Goal: Task Accomplishment & Management: Complete application form

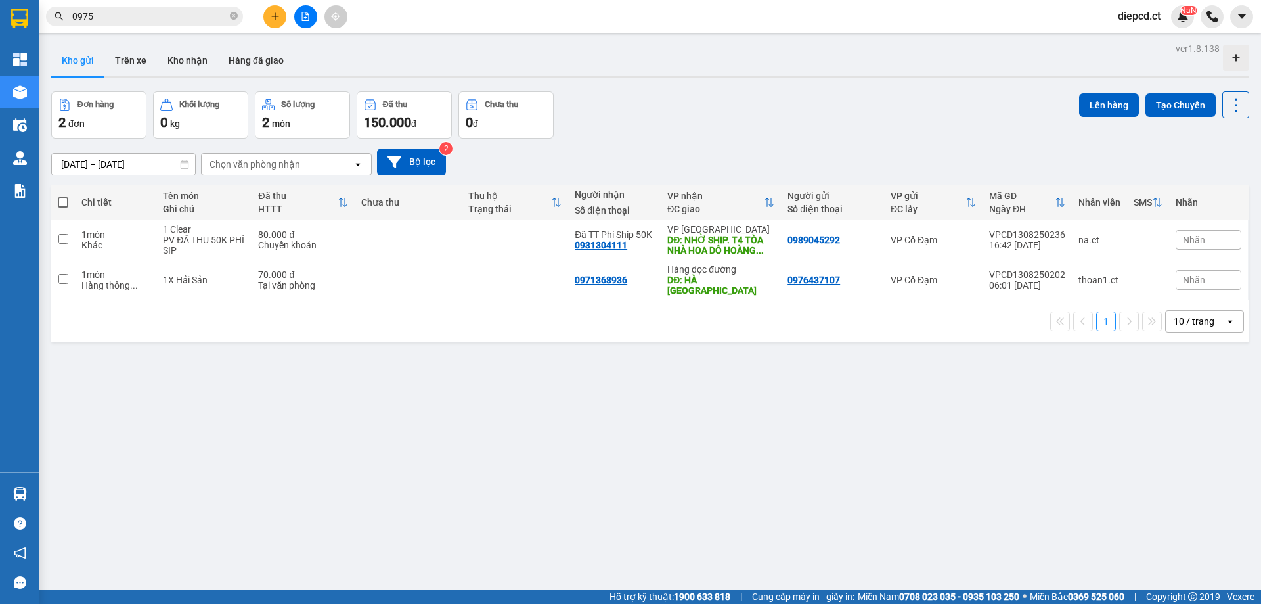
click at [280, 20] on button at bounding box center [274, 16] width 23 height 23
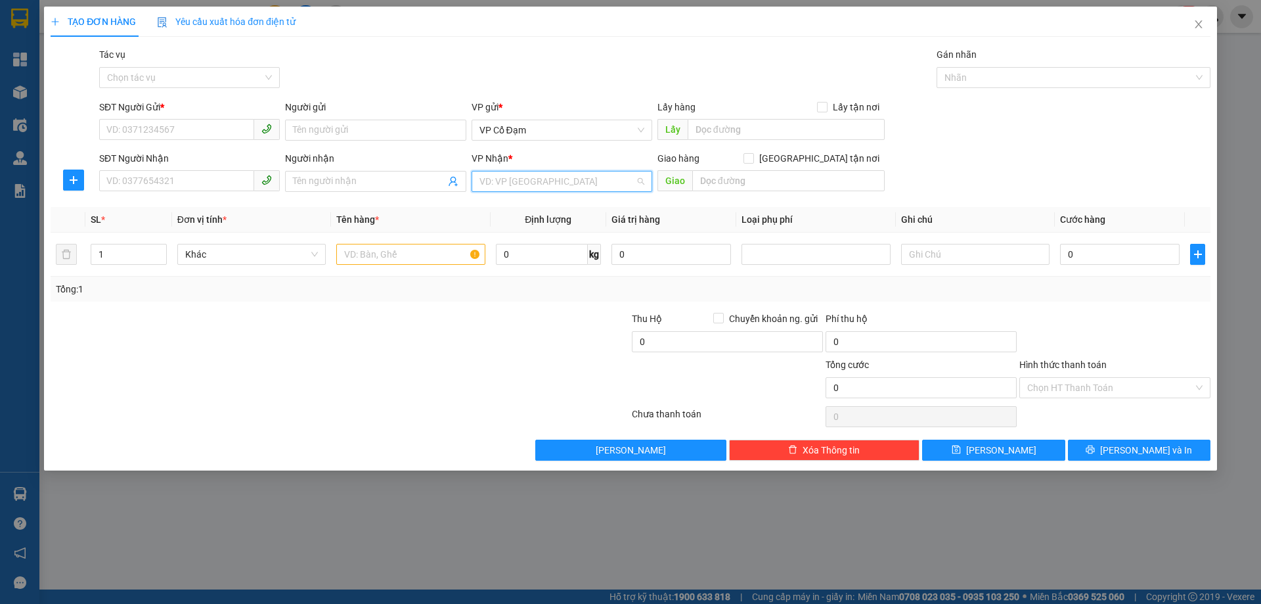
click at [551, 182] on input "search" at bounding box center [557, 181] width 156 height 20
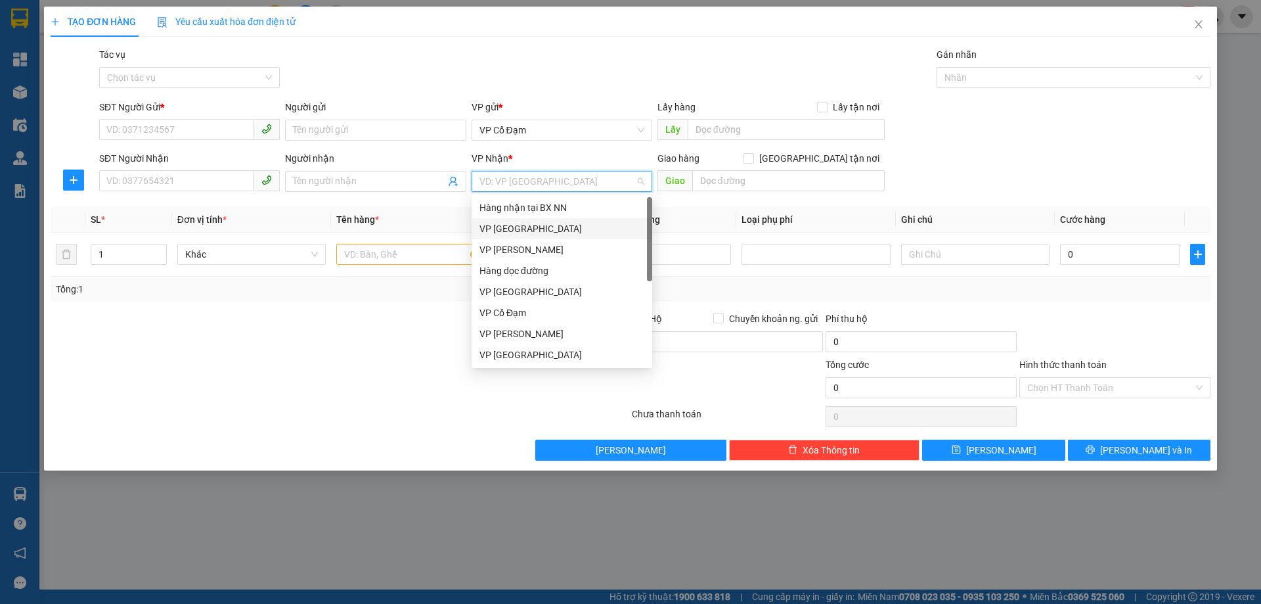
click at [520, 225] on div "VP Mỹ Đình" at bounding box center [561, 228] width 165 height 14
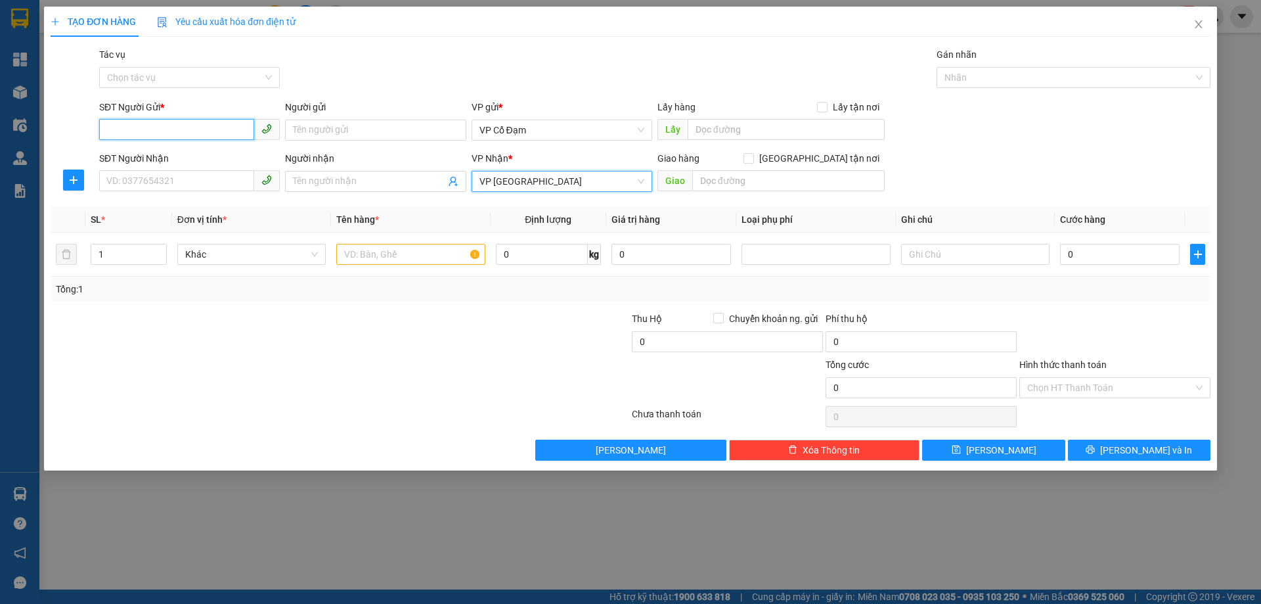
click at [153, 130] on input "SĐT Người Gửi *" at bounding box center [176, 129] width 155 height 21
click at [118, 131] on input "0978346222" at bounding box center [176, 129] width 155 height 21
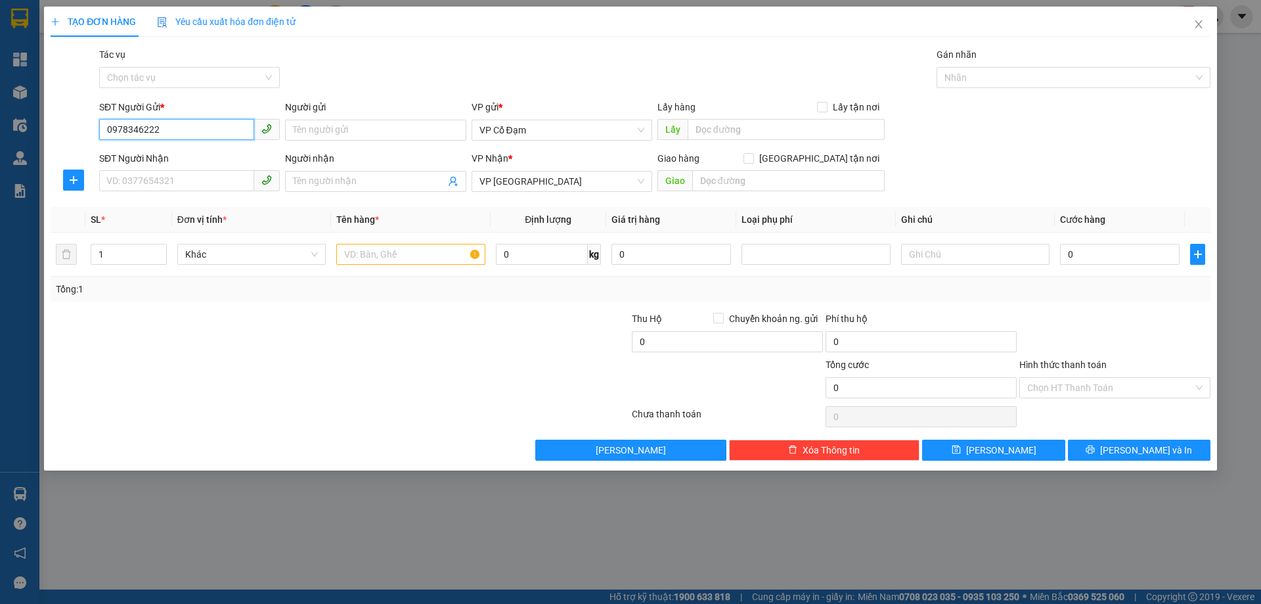
click at [120, 129] on input "0978346222" at bounding box center [176, 129] width 155 height 21
click at [116, 126] on input "0978346222" at bounding box center [176, 129] width 155 height 21
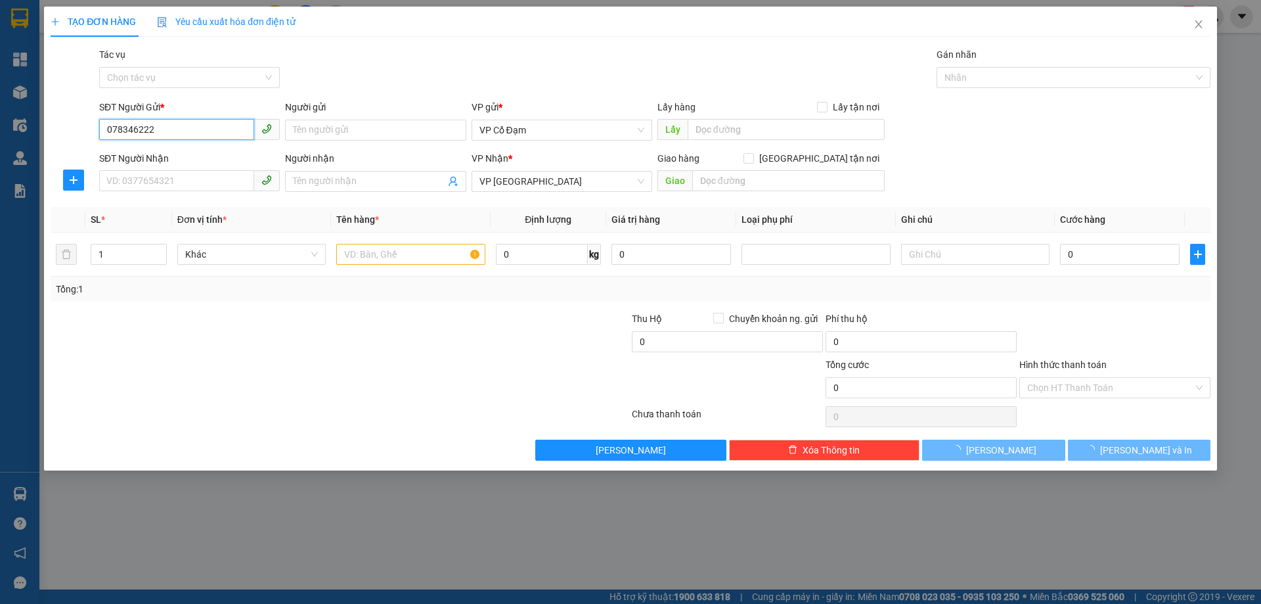
click at [172, 132] on input "078346222" at bounding box center [176, 129] width 155 height 21
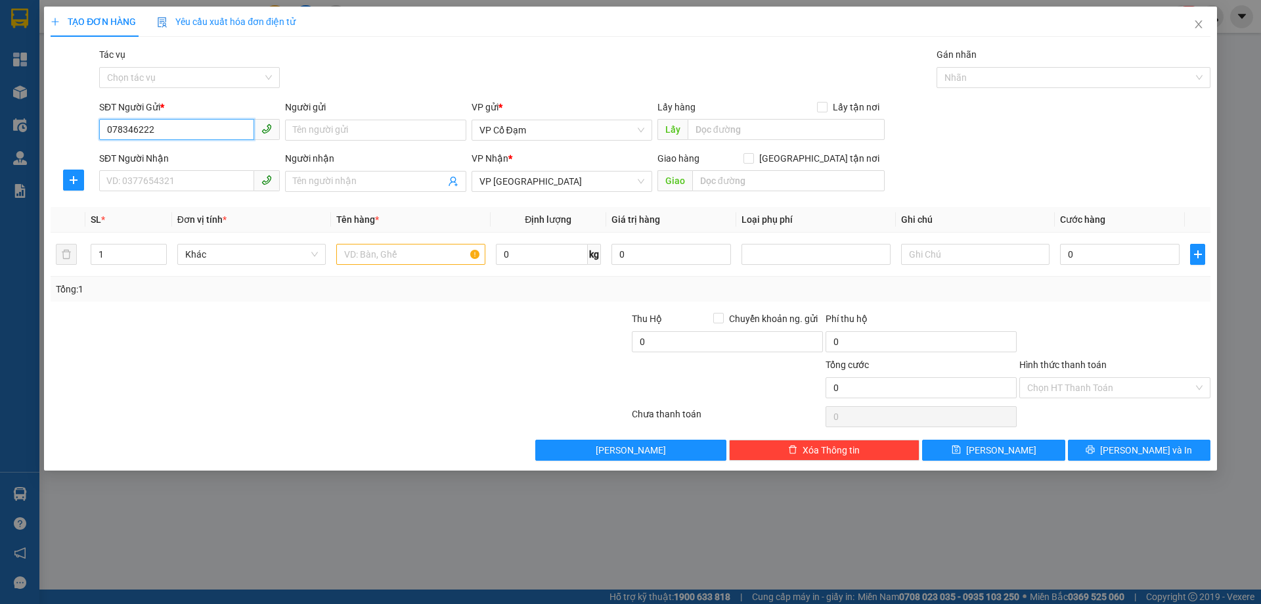
type input "0783462222"
click at [183, 156] on div "0783462222 - Đinh Văn Sỹ" at bounding box center [189, 156] width 165 height 14
type input "Đinh Văn Sỹ"
type input "160.000"
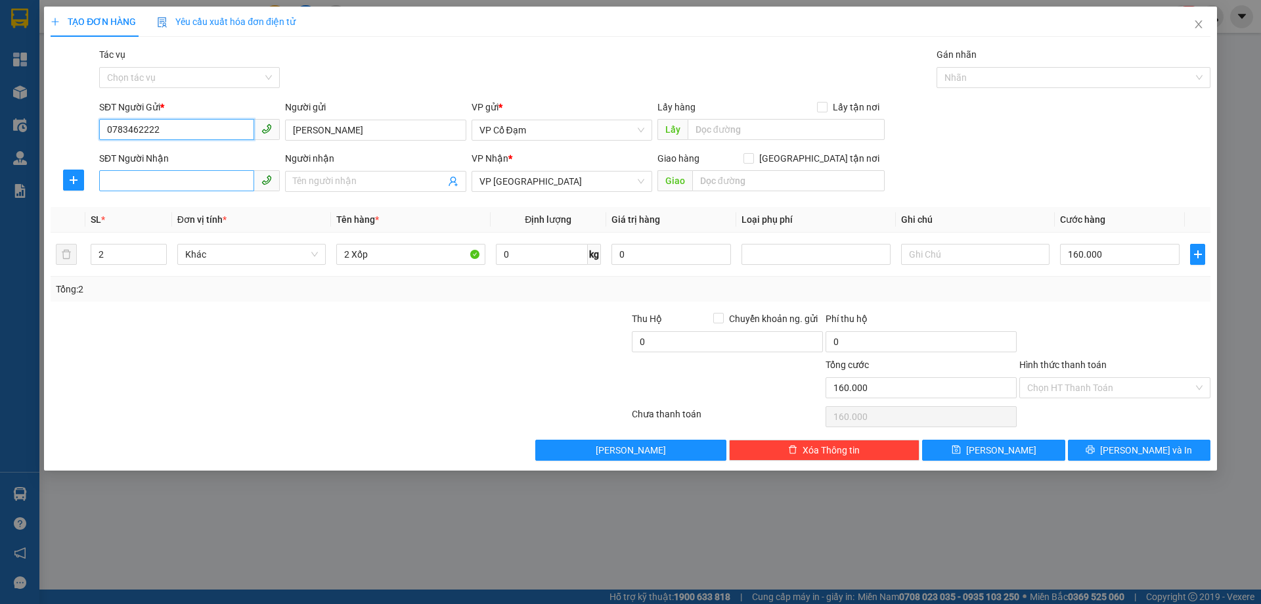
type input "0783462222"
click at [177, 179] on input "SĐT Người Nhận" at bounding box center [176, 180] width 155 height 21
click at [179, 209] on div "0968200650 - Chị" at bounding box center [189, 207] width 165 height 14
type input "0968200650"
type input "Chị"
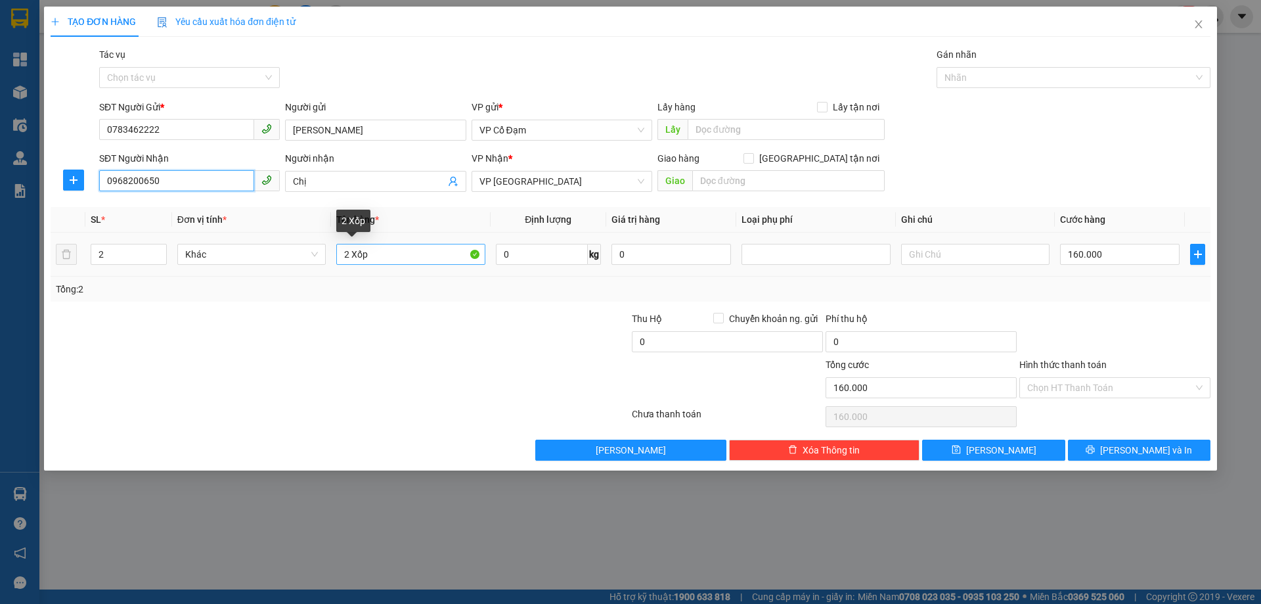
type input "0968200650"
click at [386, 254] on input "2 Xốp" at bounding box center [410, 254] width 148 height 21
type input "1 XỐP"
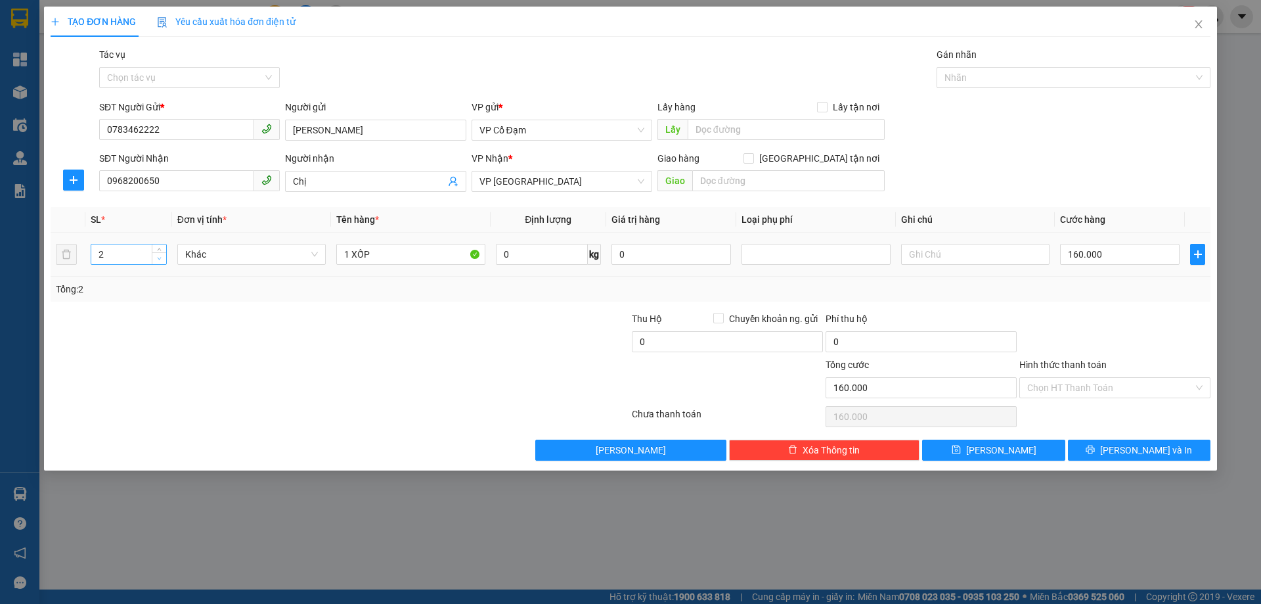
type input "1"
click at [163, 259] on span "down" at bounding box center [160, 259] width 8 height 8
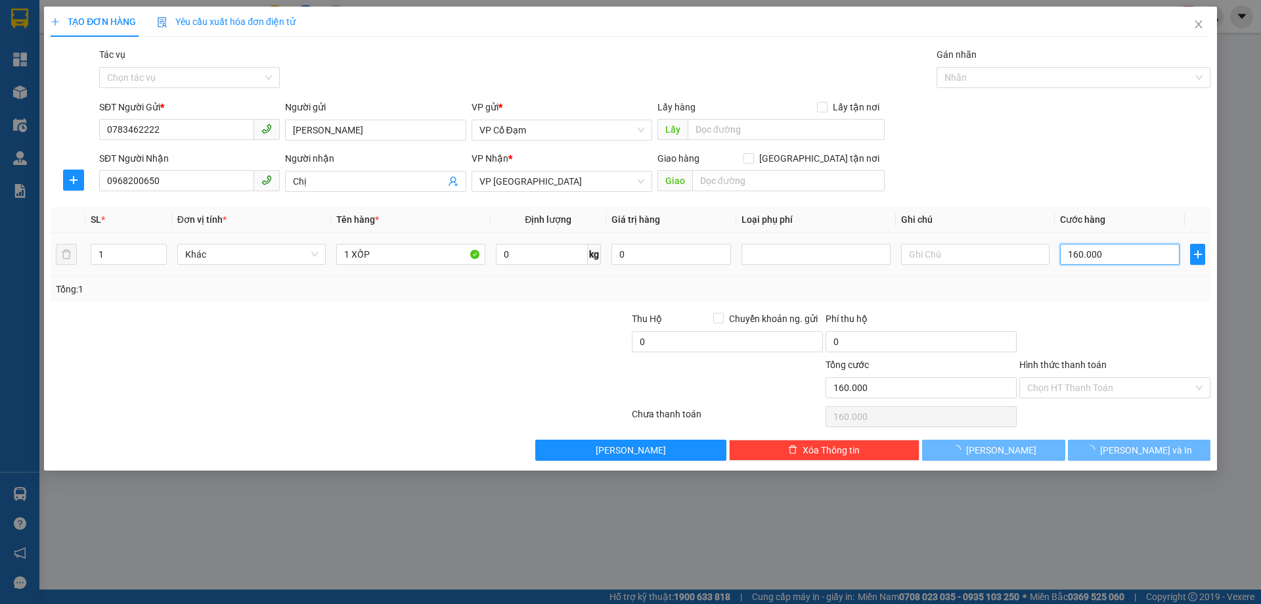
click at [1110, 257] on input "160.000" at bounding box center [1120, 254] width 120 height 21
type input "0"
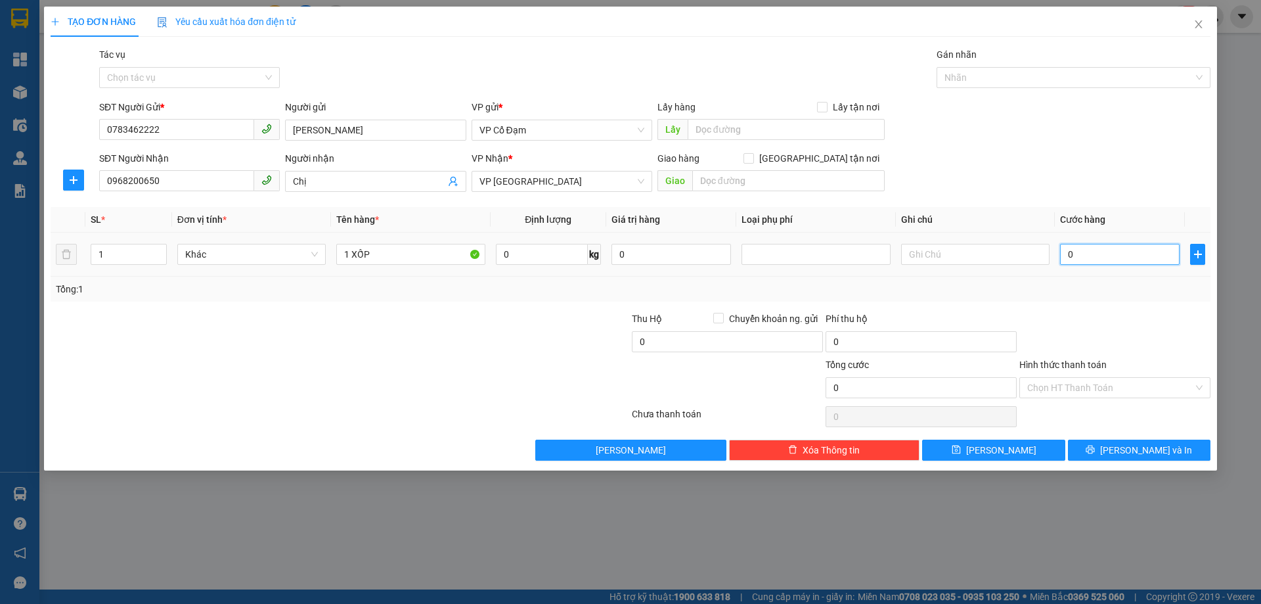
type input "8"
type input "08"
type input "80"
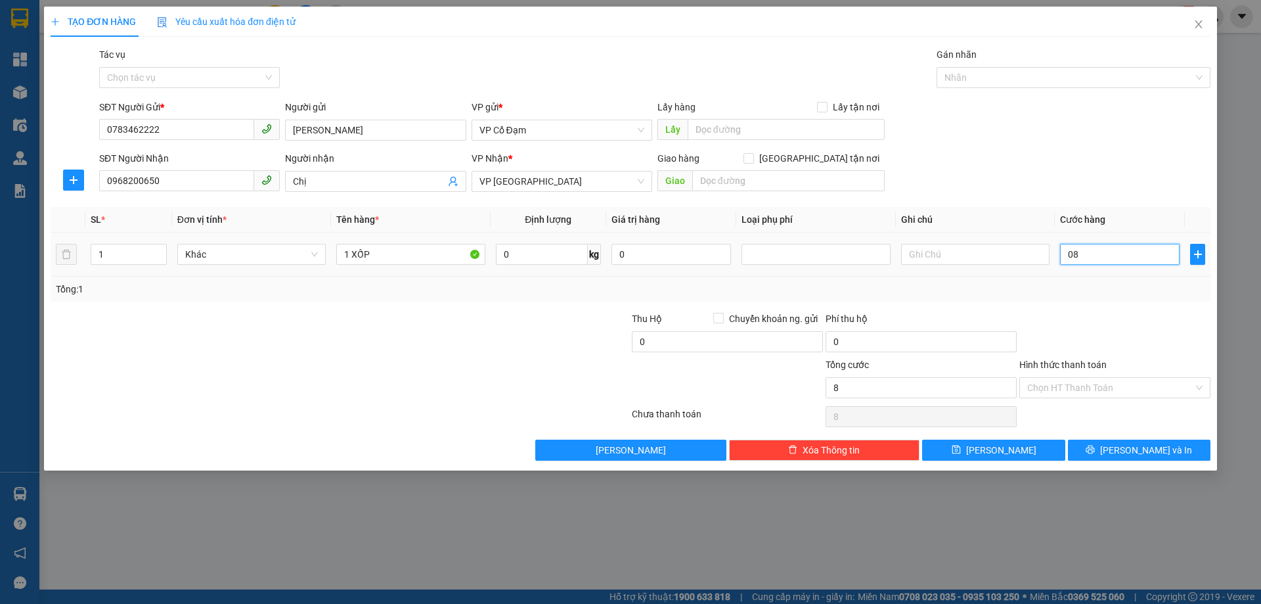
type input "080"
type input "8"
type input "08"
type input "0"
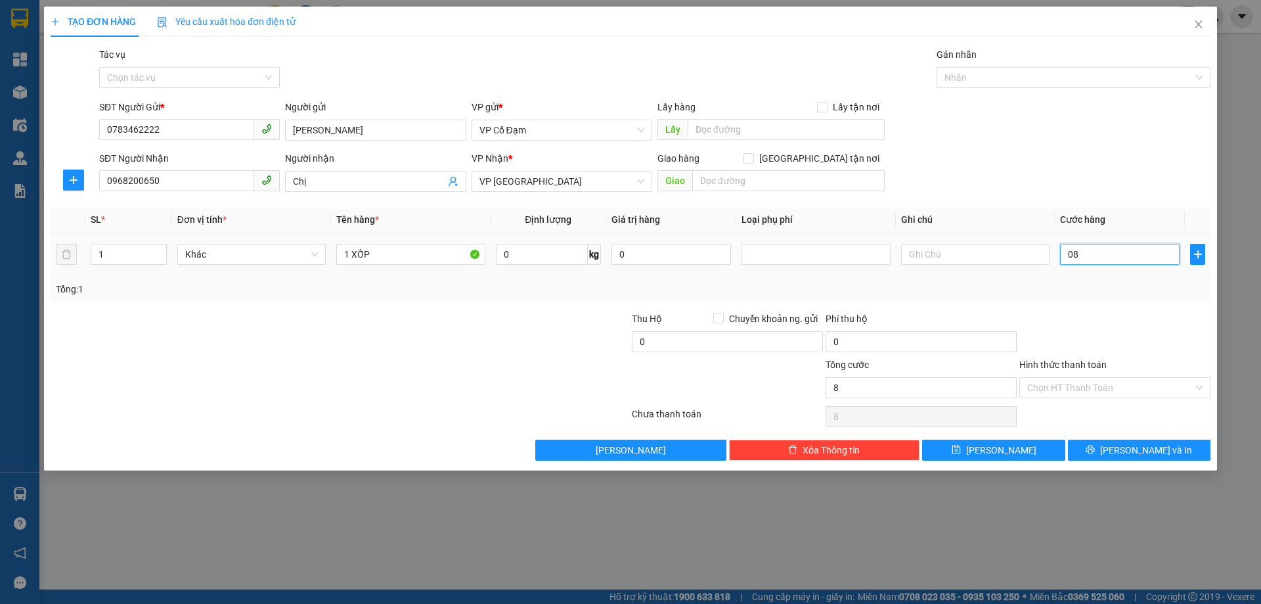
type input "0"
click at [1111, 257] on input "0" at bounding box center [1120, 254] width 120 height 21
type input "8"
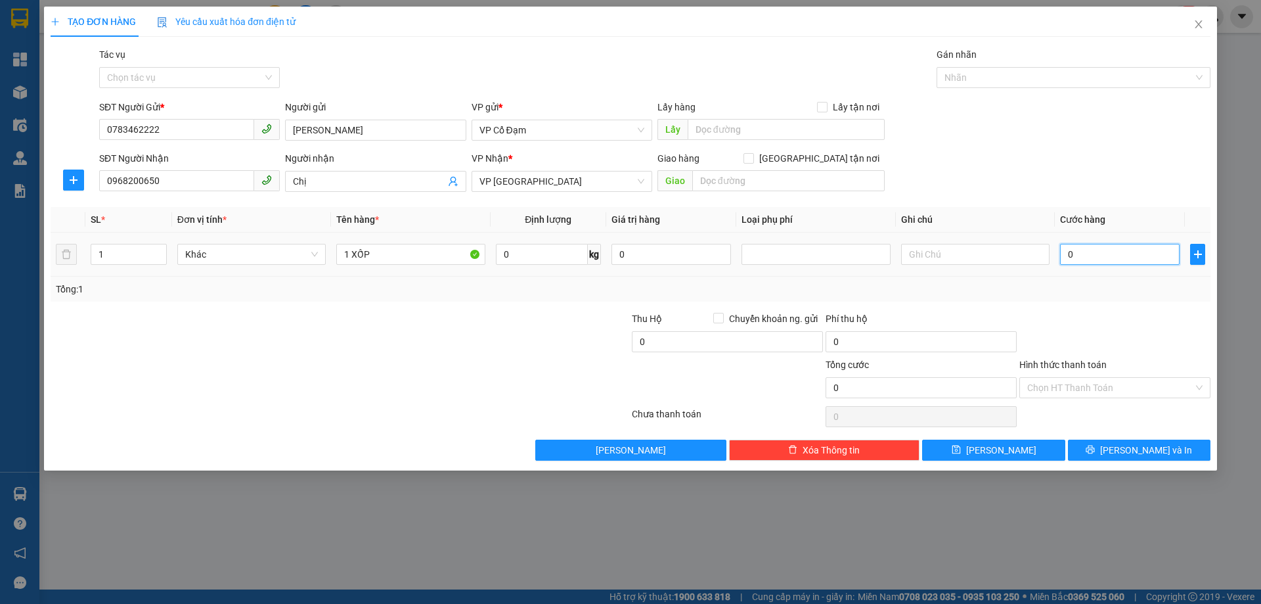
type input "8"
type input "80"
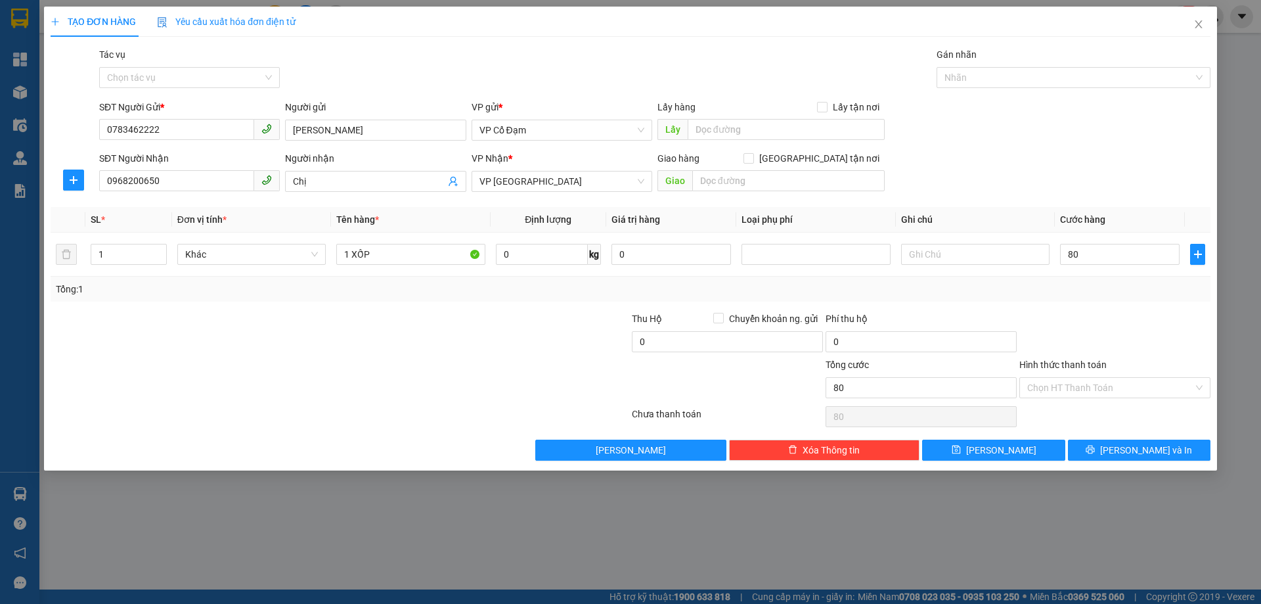
type input "80.000"
click at [1140, 311] on div at bounding box center [1115, 334] width 194 height 46
click at [1099, 382] on input "Hình thức thanh toán" at bounding box center [1110, 388] width 166 height 20
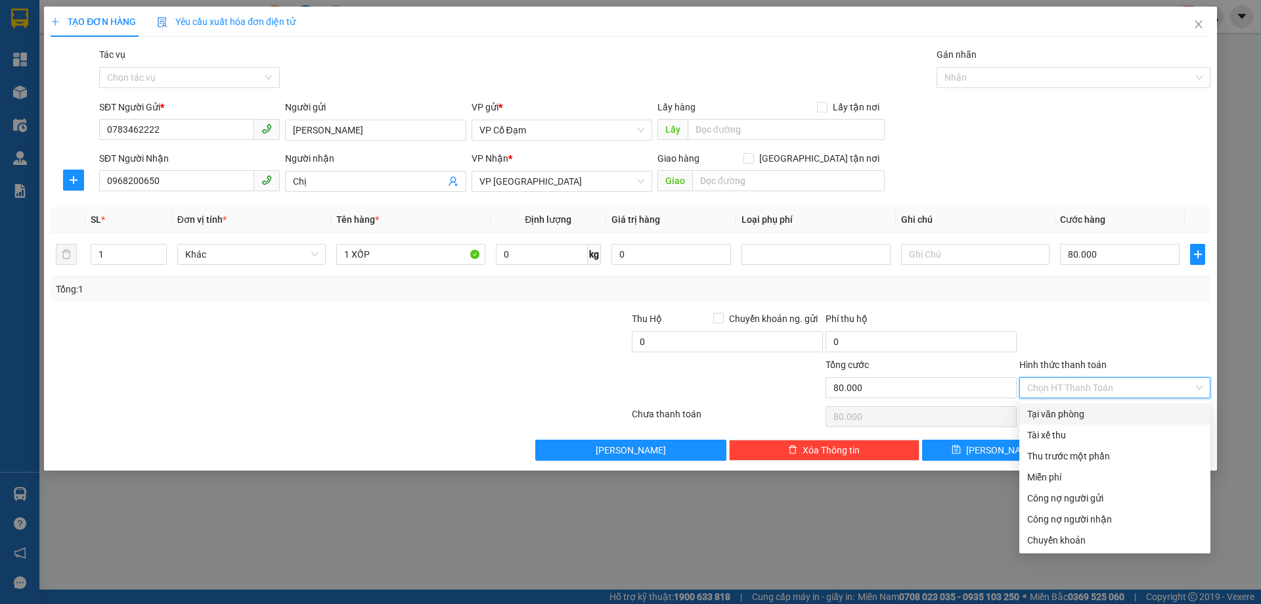
click at [1055, 414] on div "Tại văn phòng" at bounding box center [1114, 414] width 175 height 14
type input "0"
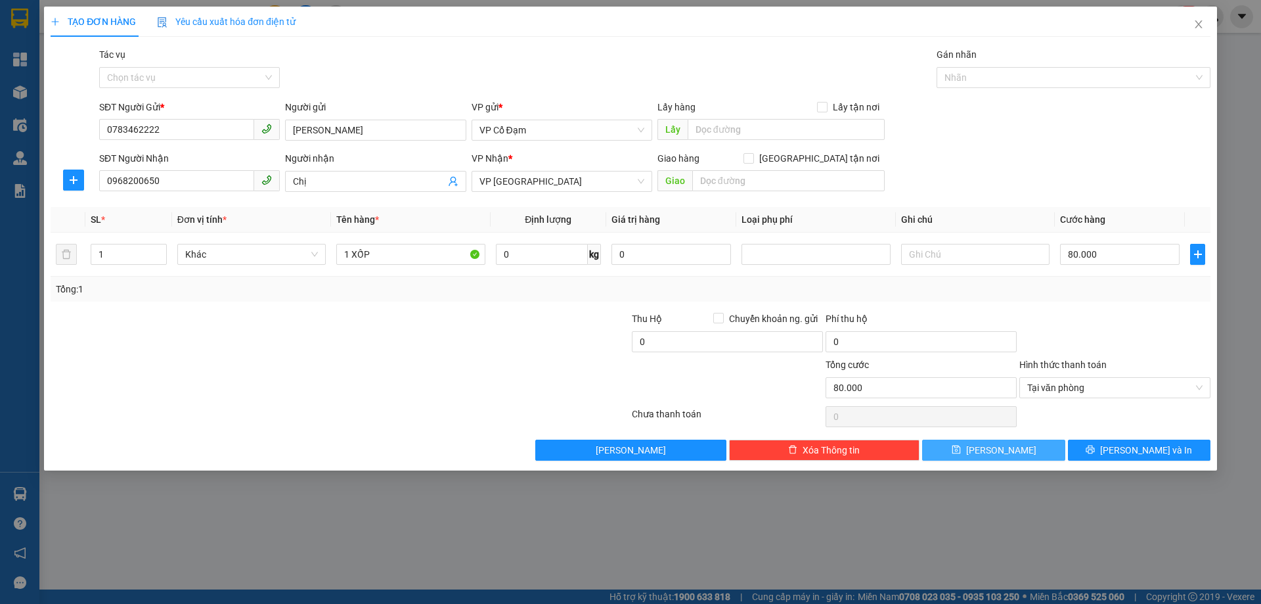
click at [1002, 449] on span "Lưu" at bounding box center [1001, 450] width 70 height 14
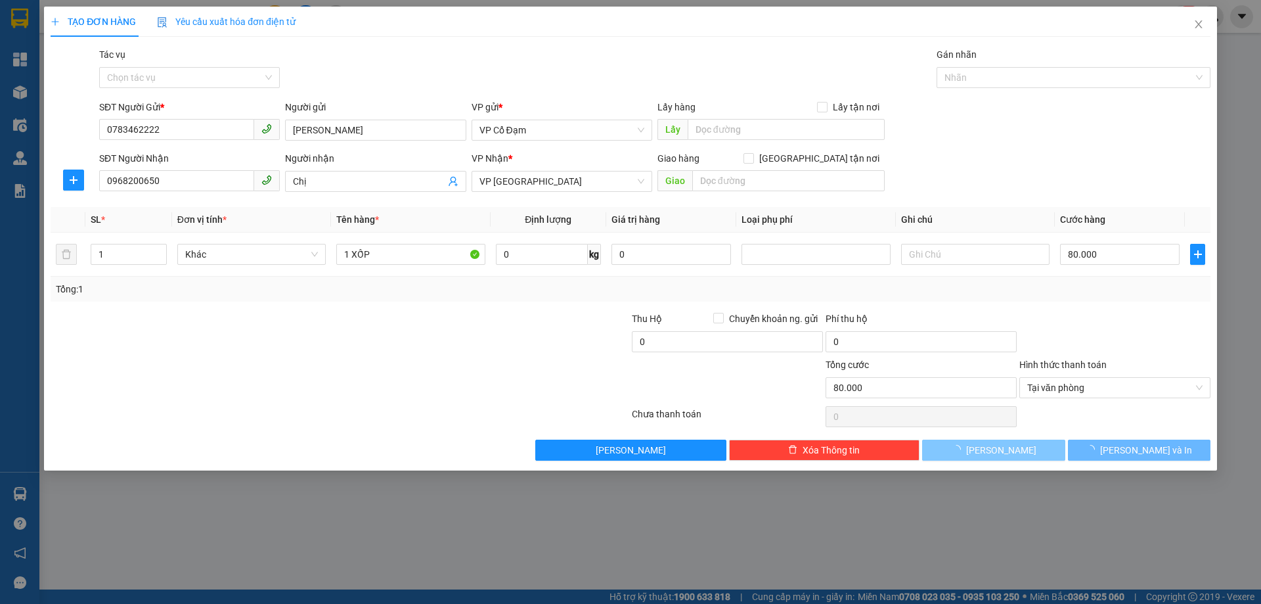
type input "0"
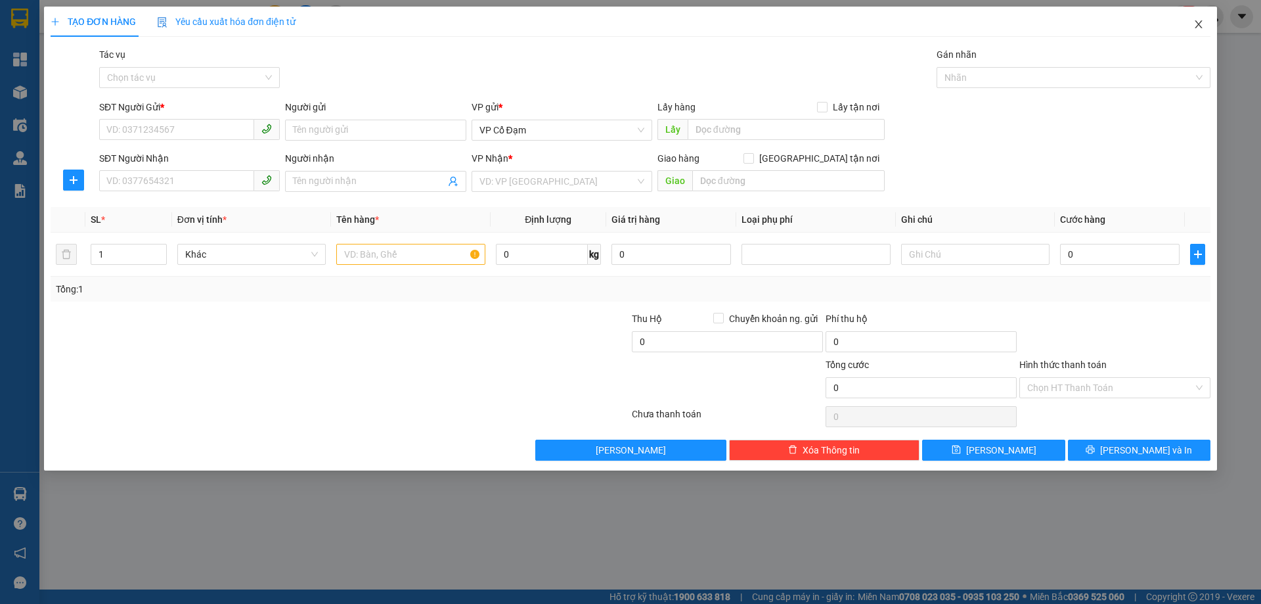
click at [1191, 18] on span "Close" at bounding box center [1198, 25] width 37 height 37
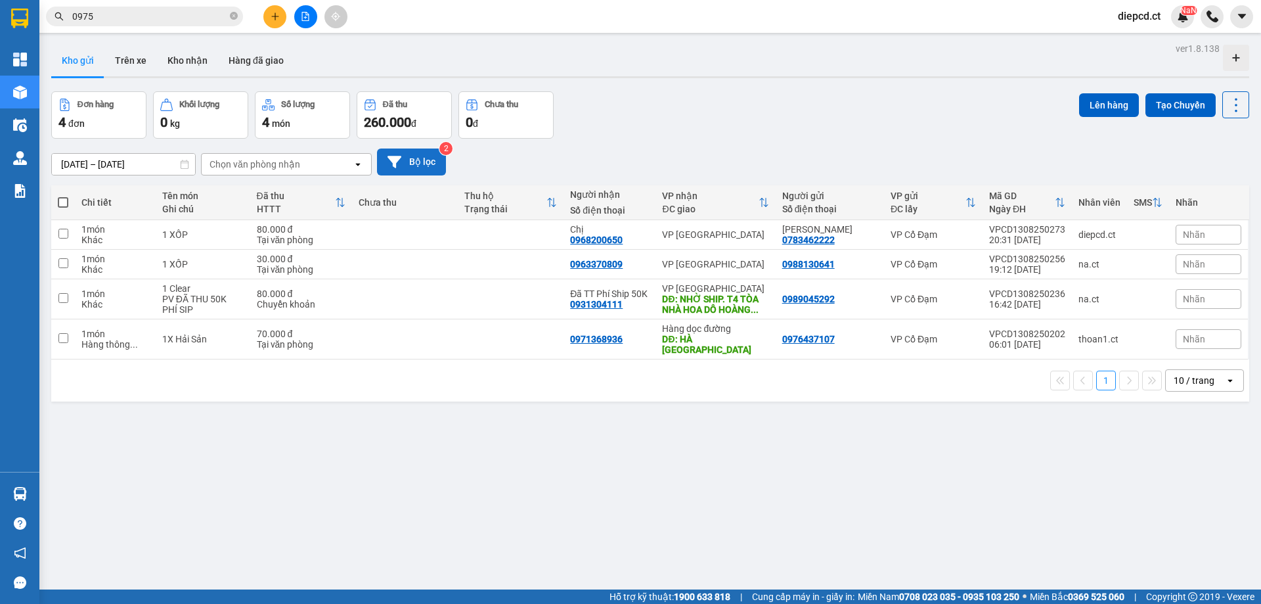
click at [417, 167] on button "Bộ lọc" at bounding box center [411, 161] width 69 height 27
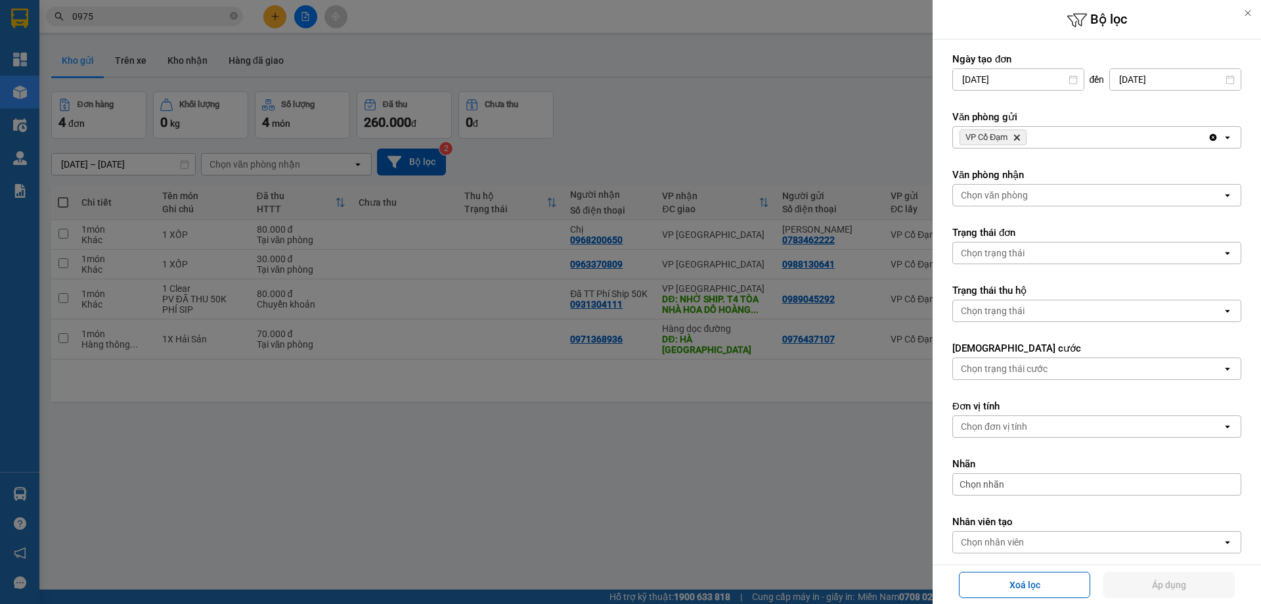
click at [801, 540] on div at bounding box center [630, 302] width 1261 height 604
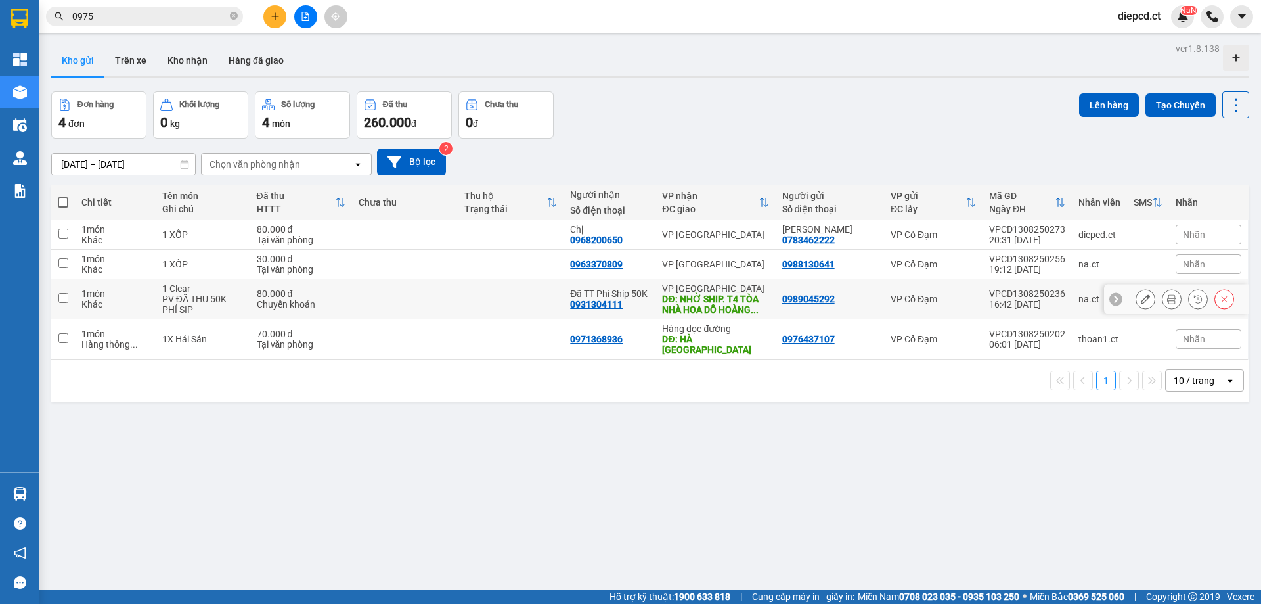
click at [59, 294] on input "checkbox" at bounding box center [63, 298] width 10 height 10
checkbox input "true"
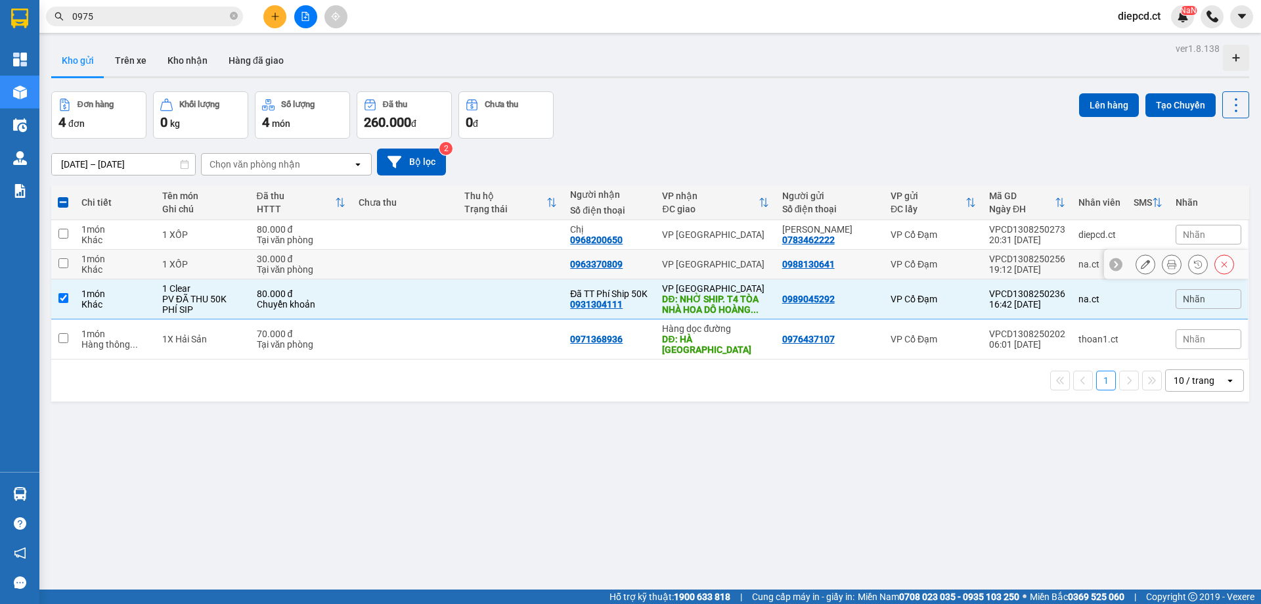
click at [60, 263] on input "checkbox" at bounding box center [63, 263] width 10 height 10
checkbox input "true"
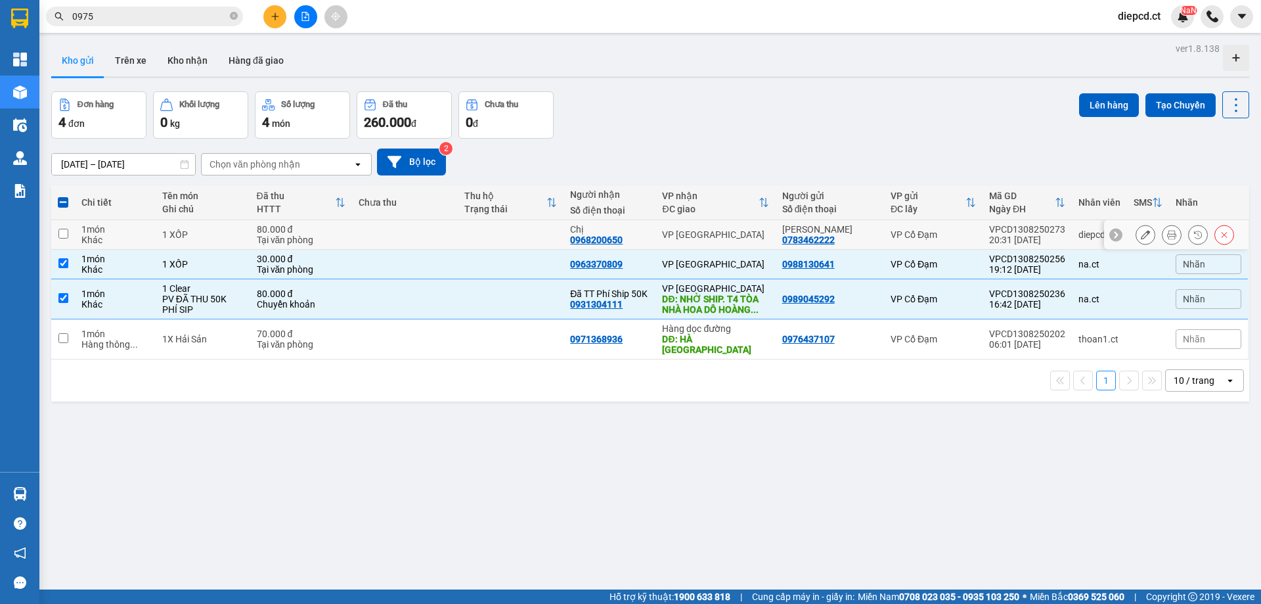
click at [66, 234] on input "checkbox" at bounding box center [63, 234] width 10 height 10
checkbox input "true"
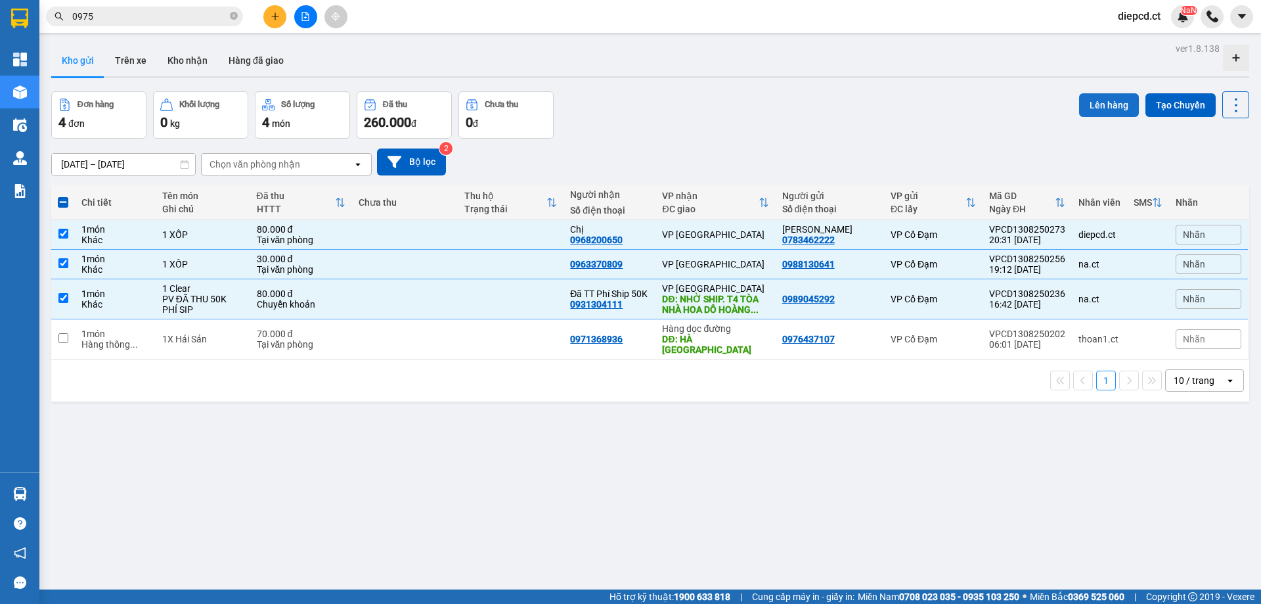
click at [1106, 99] on button "Lên hàng" at bounding box center [1109, 105] width 60 height 24
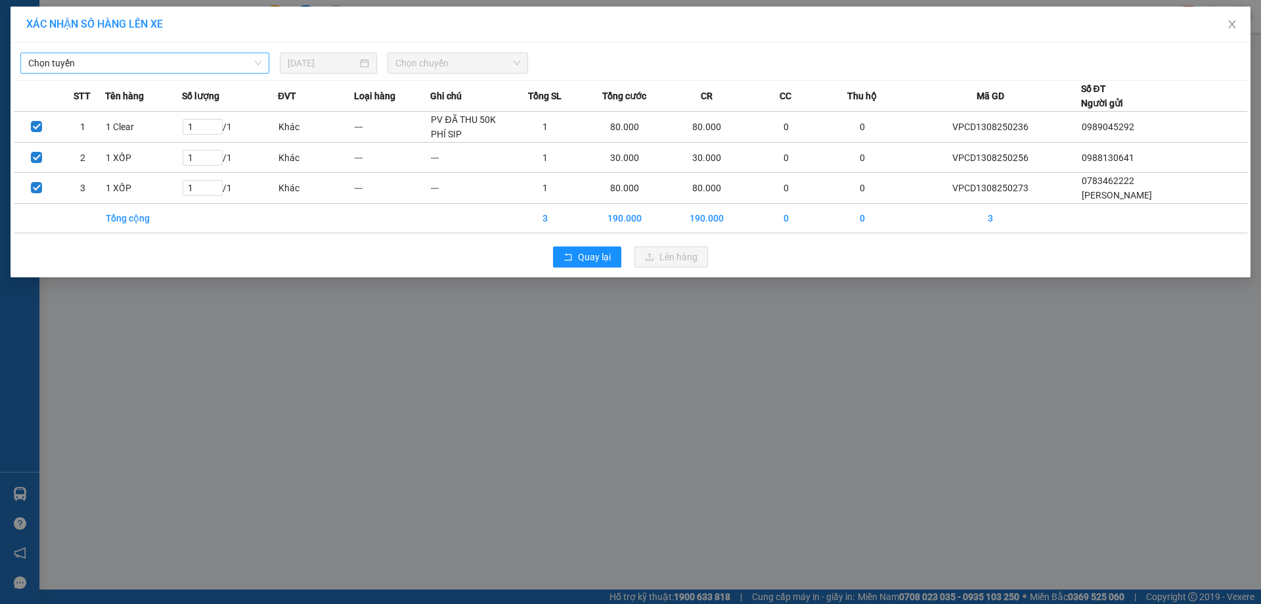
click at [141, 62] on span "Chọn tuyến" at bounding box center [144, 63] width 233 height 20
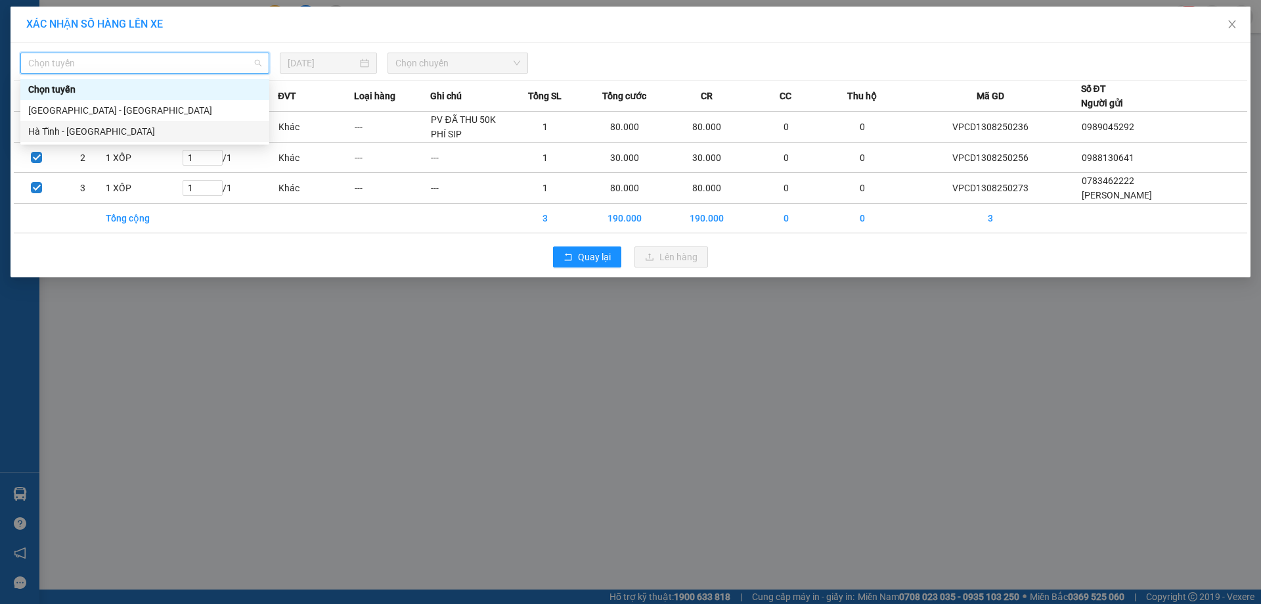
click at [97, 129] on div "Hà Tĩnh - Hà Nội" at bounding box center [144, 131] width 233 height 14
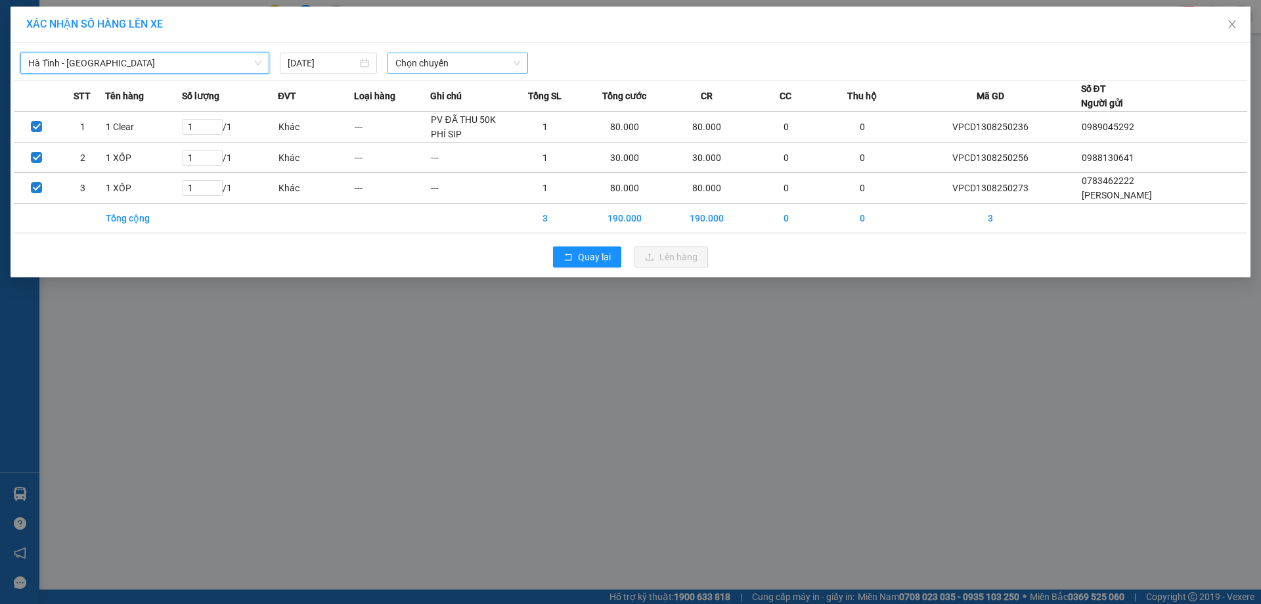
click at [419, 66] on span "Chọn chuyến" at bounding box center [457, 63] width 125 height 20
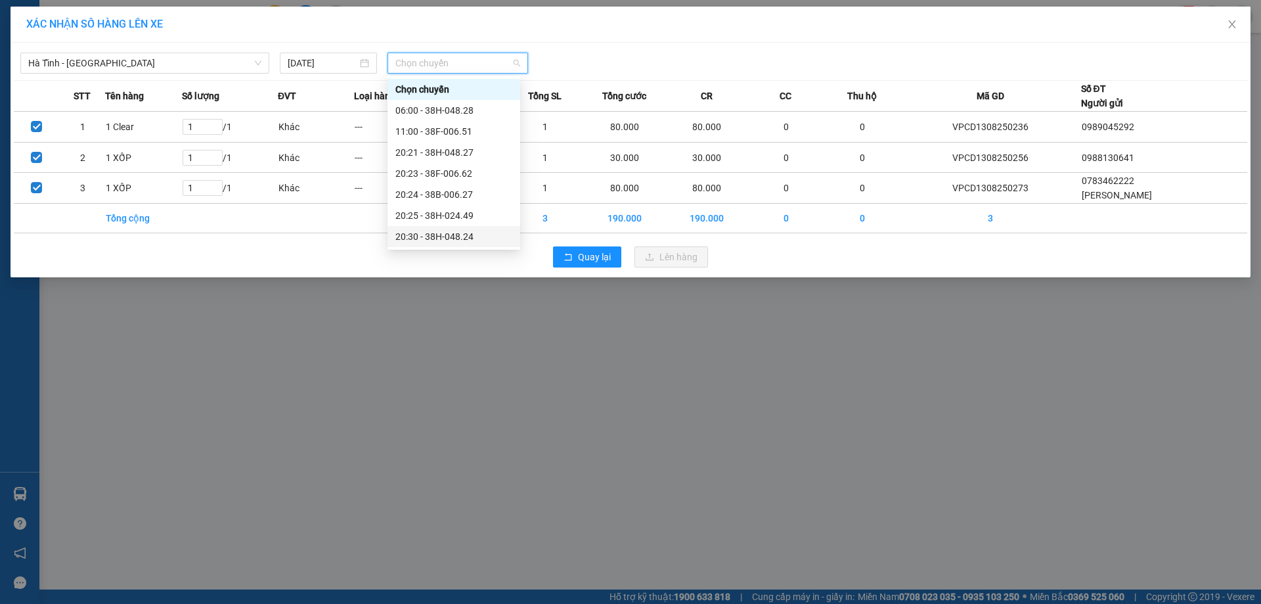
click at [450, 232] on div "20:30 - 38H-048.24" at bounding box center [453, 236] width 117 height 14
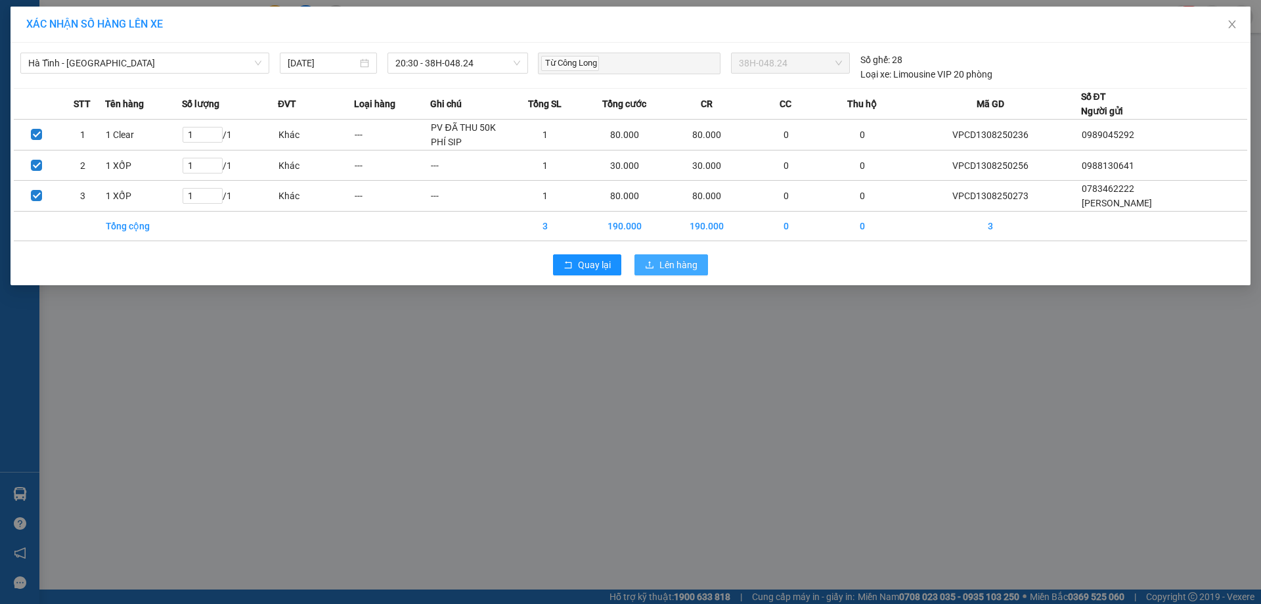
click at [669, 268] on span "Lên hàng" at bounding box center [678, 264] width 38 height 14
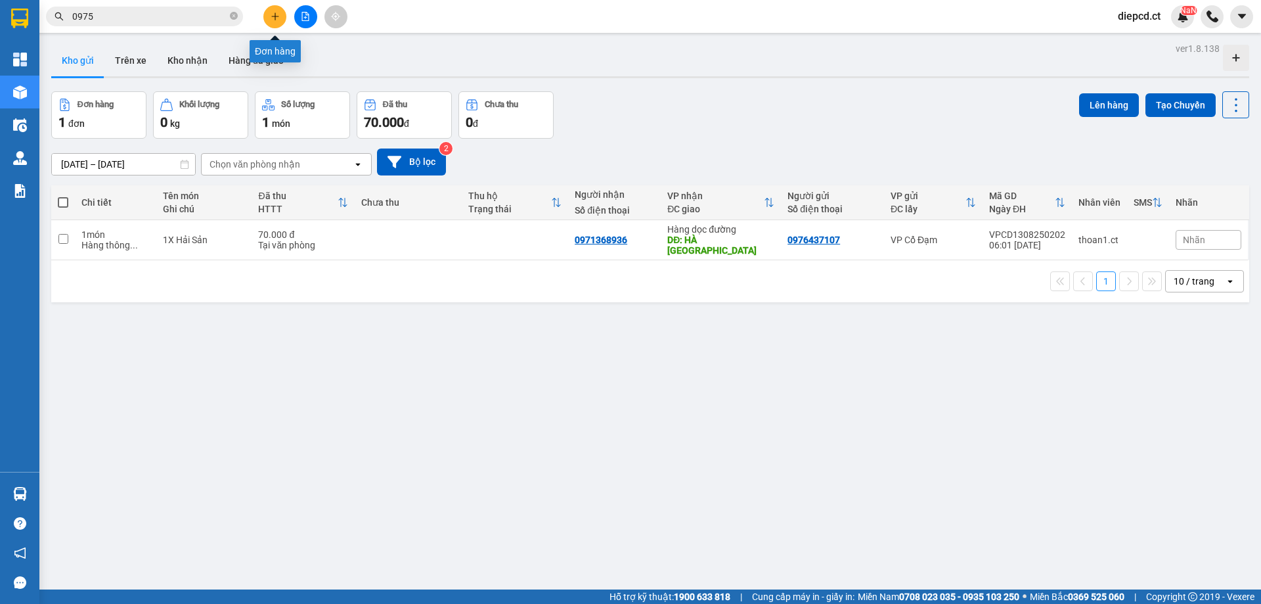
click at [273, 18] on icon "plus" at bounding box center [275, 16] width 9 height 9
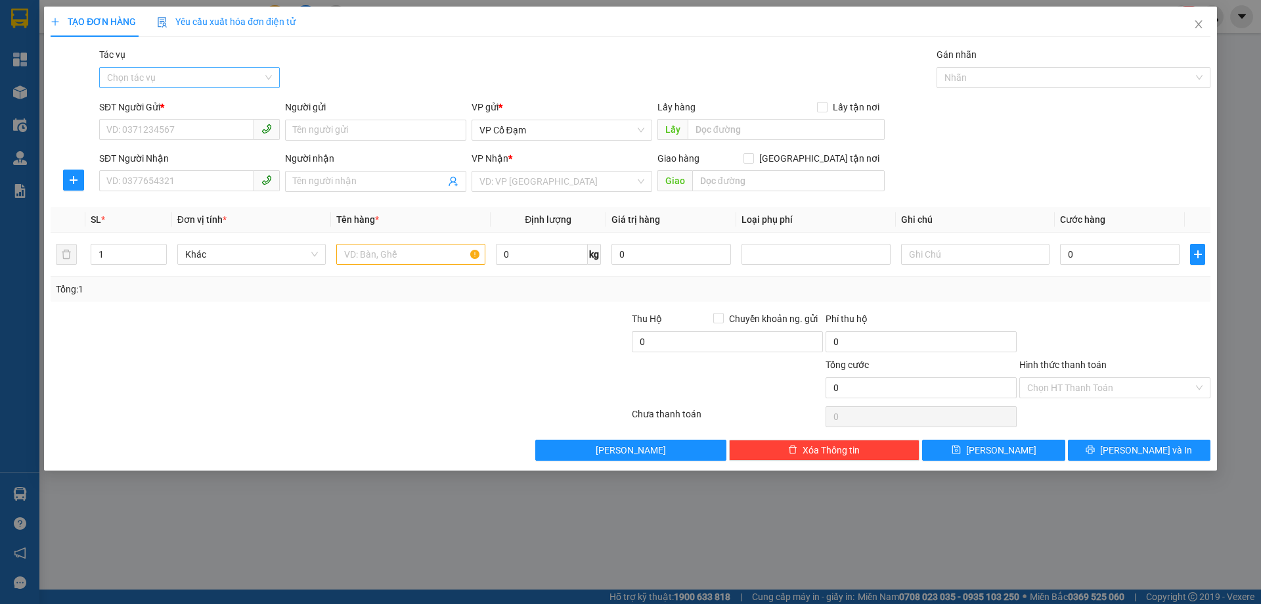
click at [173, 83] on input "Tác vụ" at bounding box center [185, 78] width 156 height 20
click at [175, 99] on div "Nhập hàng lên xe" at bounding box center [189, 104] width 165 height 14
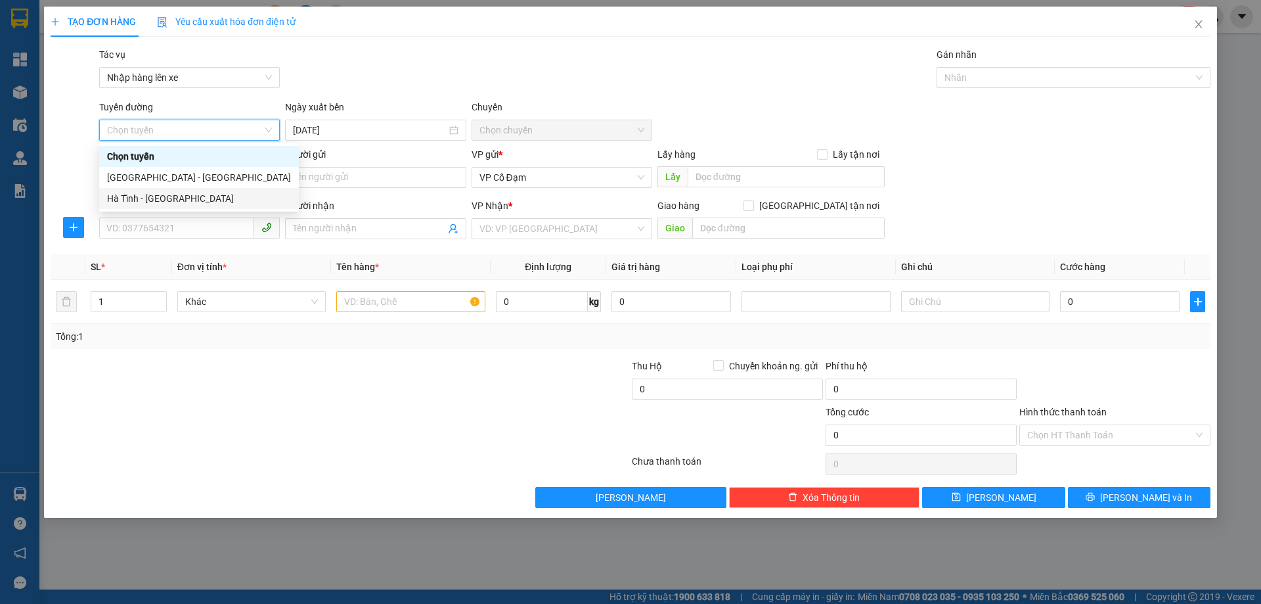
click at [141, 198] on div "Hà Tĩnh - Hà Nội" at bounding box center [199, 198] width 184 height 14
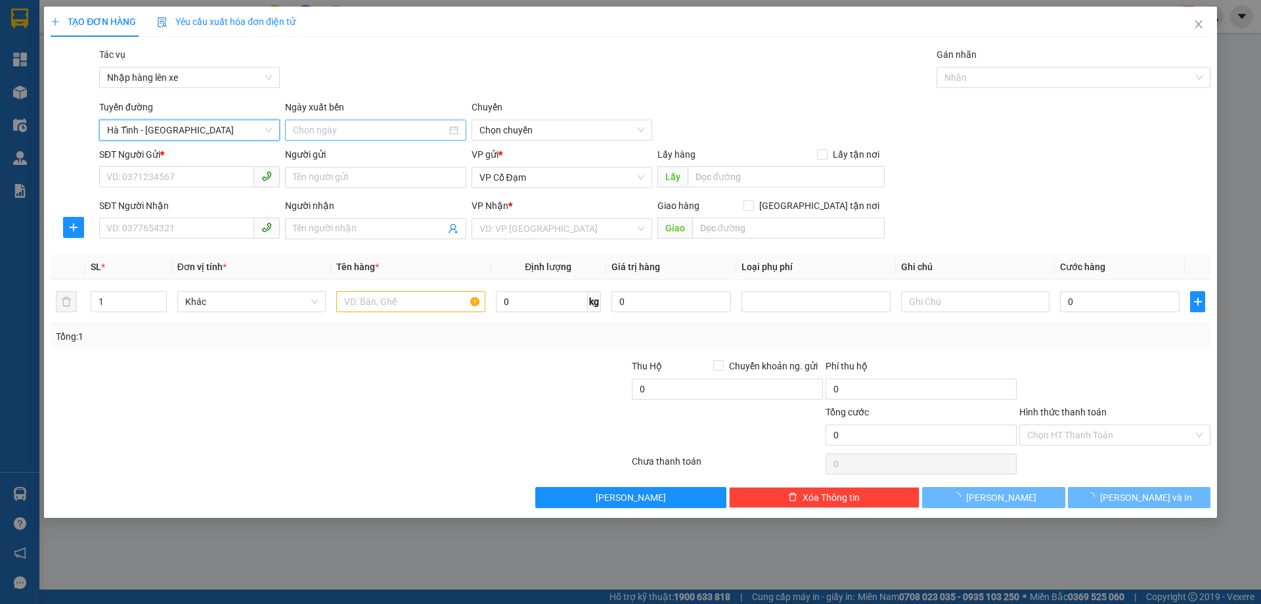
type input "13/08/2025"
click at [592, 137] on span "06:00 - 38H-048.28" at bounding box center [561, 130] width 165 height 20
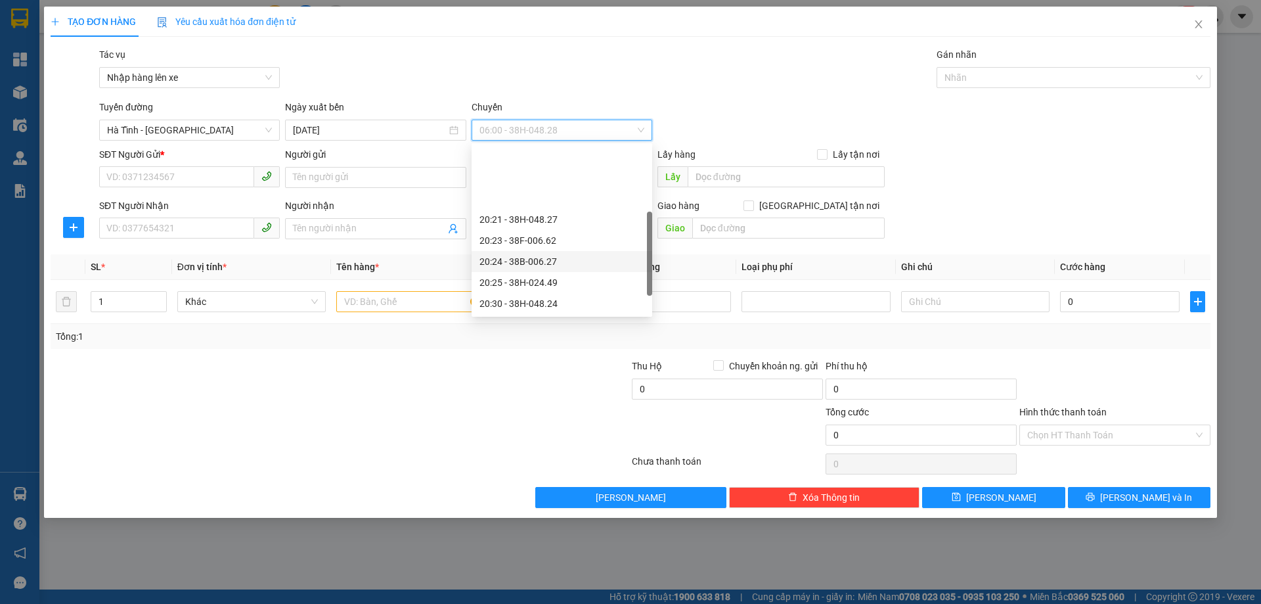
scroll to position [84, 0]
click at [527, 244] on div "21:00 - 38B-018.11" at bounding box center [561, 240] width 165 height 14
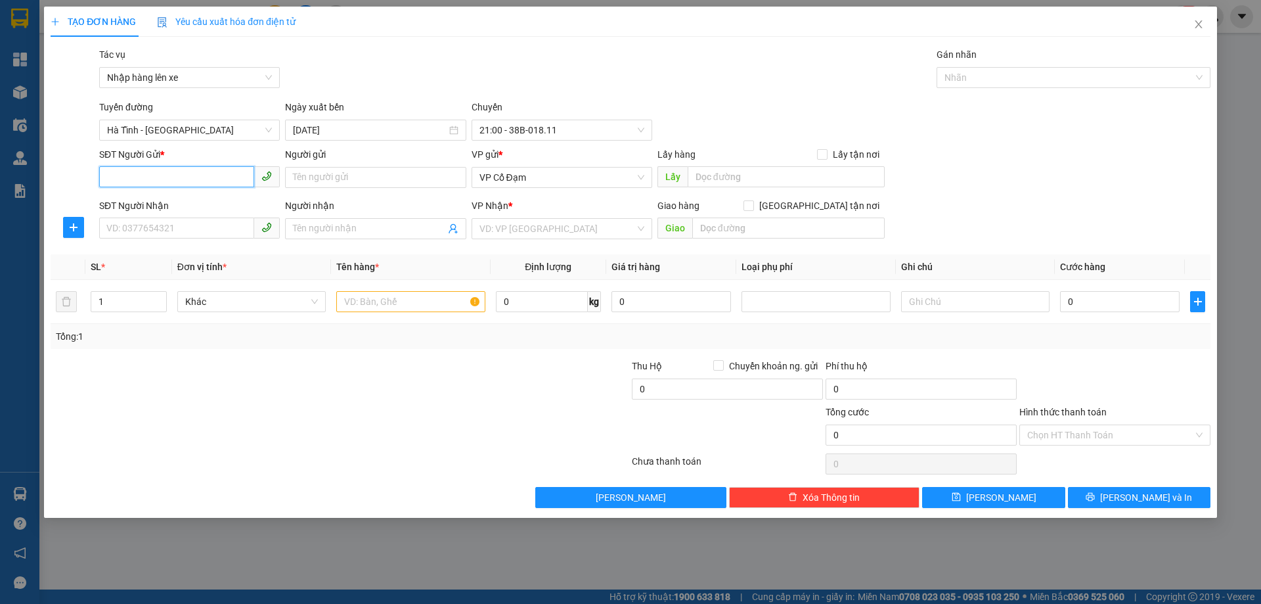
click at [188, 180] on input "SĐT Người Gửi *" at bounding box center [176, 176] width 155 height 21
click at [198, 205] on div "0399448568 - Bác Thắng Dam" at bounding box center [189, 203] width 165 height 14
type input "0399448568"
type input "Bác Thắng Dam"
type input "0399448568"
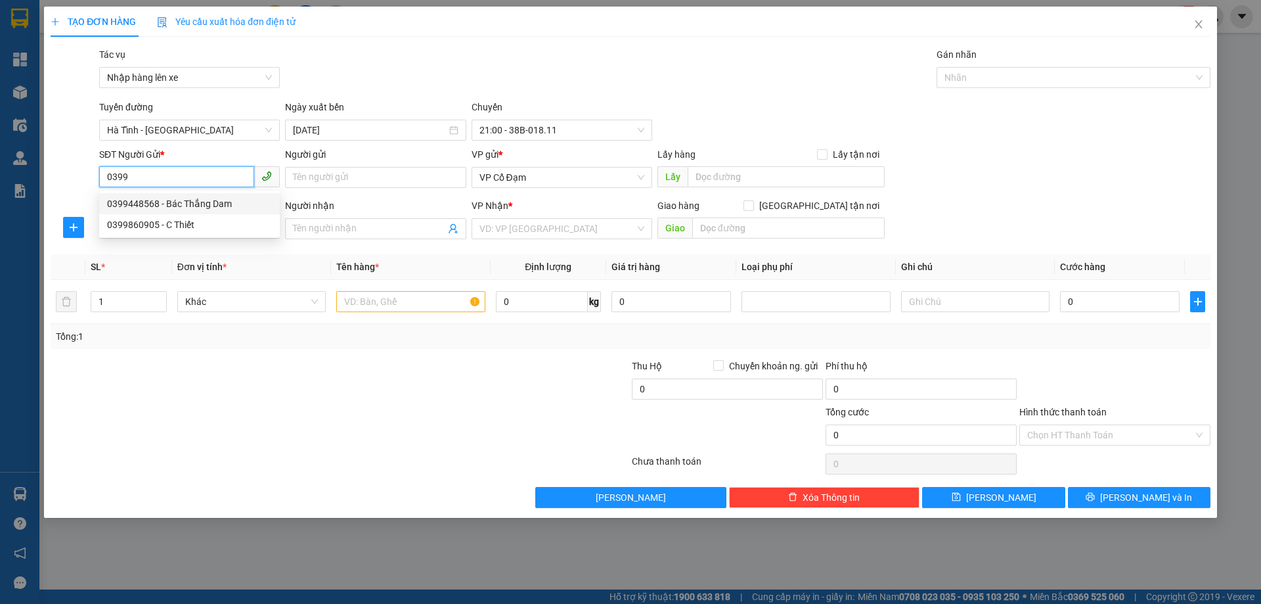
type input "Bác Thắng Dam"
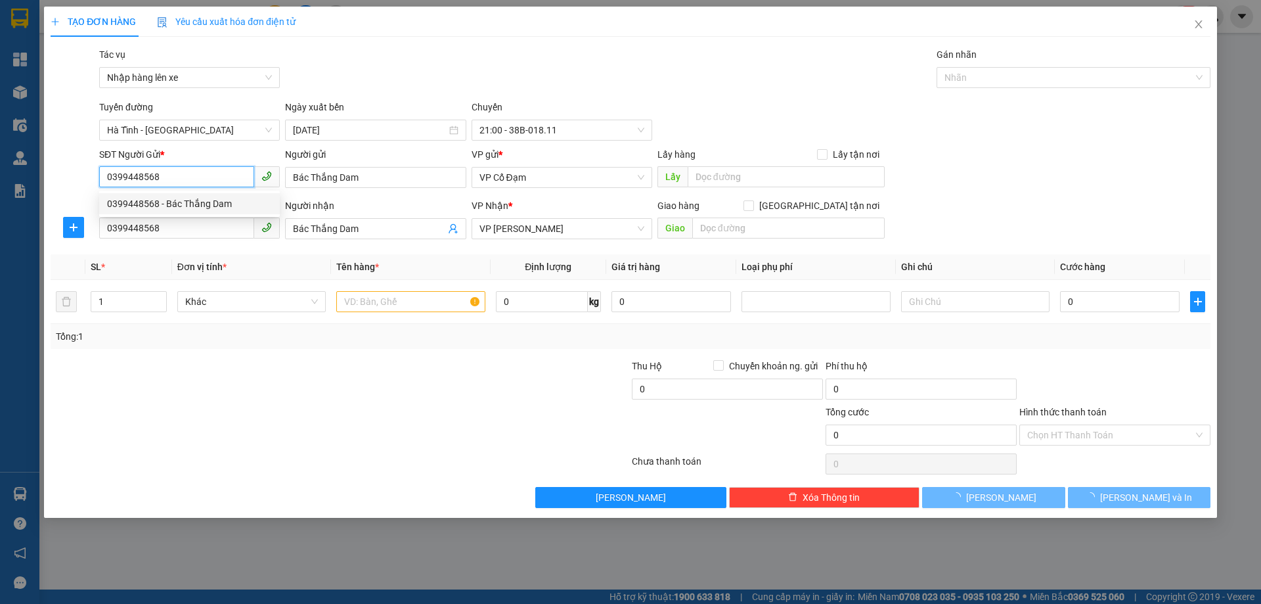
type input "30.000"
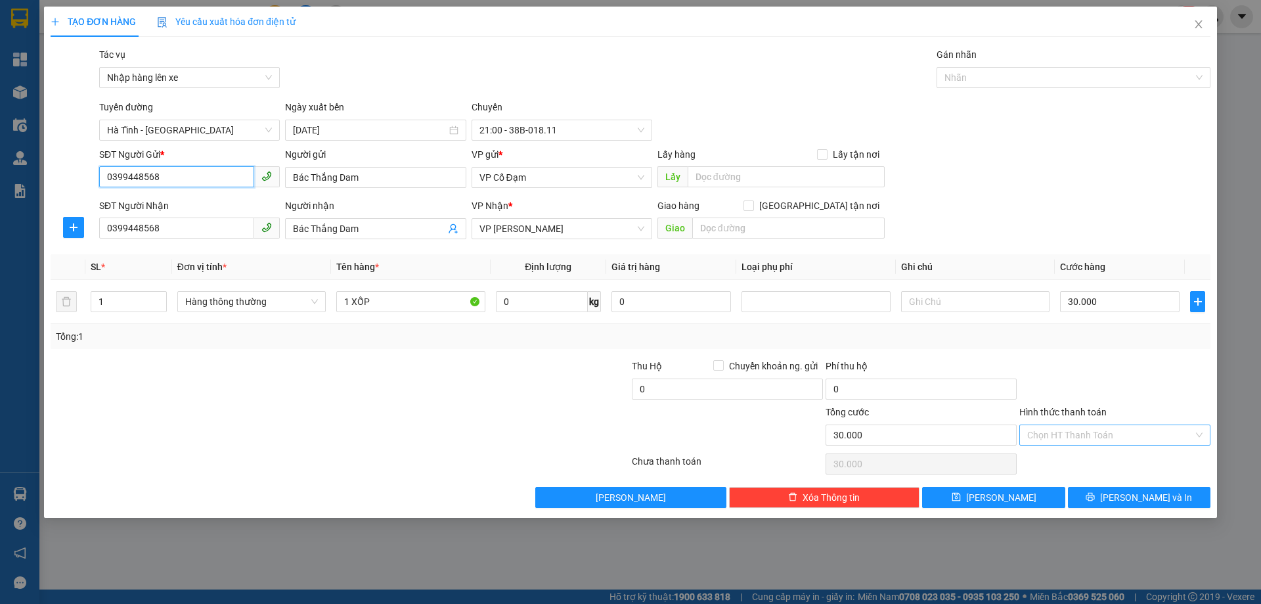
type input "0399448568"
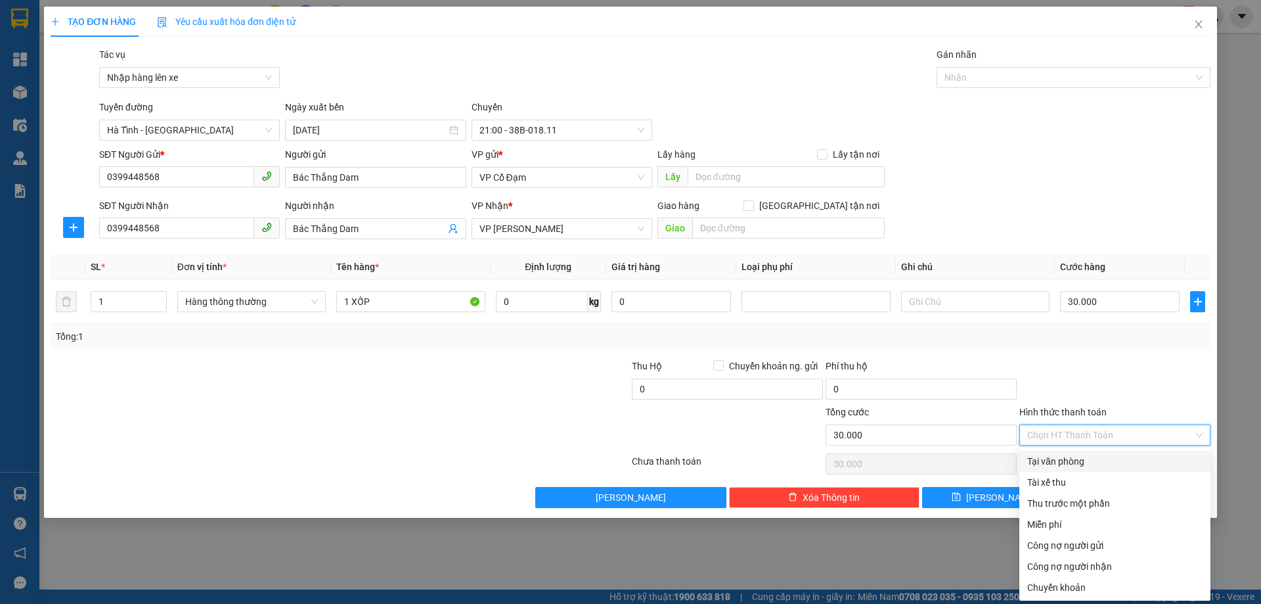
click at [1094, 437] on input "Hình thức thanh toán" at bounding box center [1110, 435] width 166 height 20
click at [1077, 463] on div "Tại văn phòng" at bounding box center [1114, 461] width 175 height 14
type input "0"
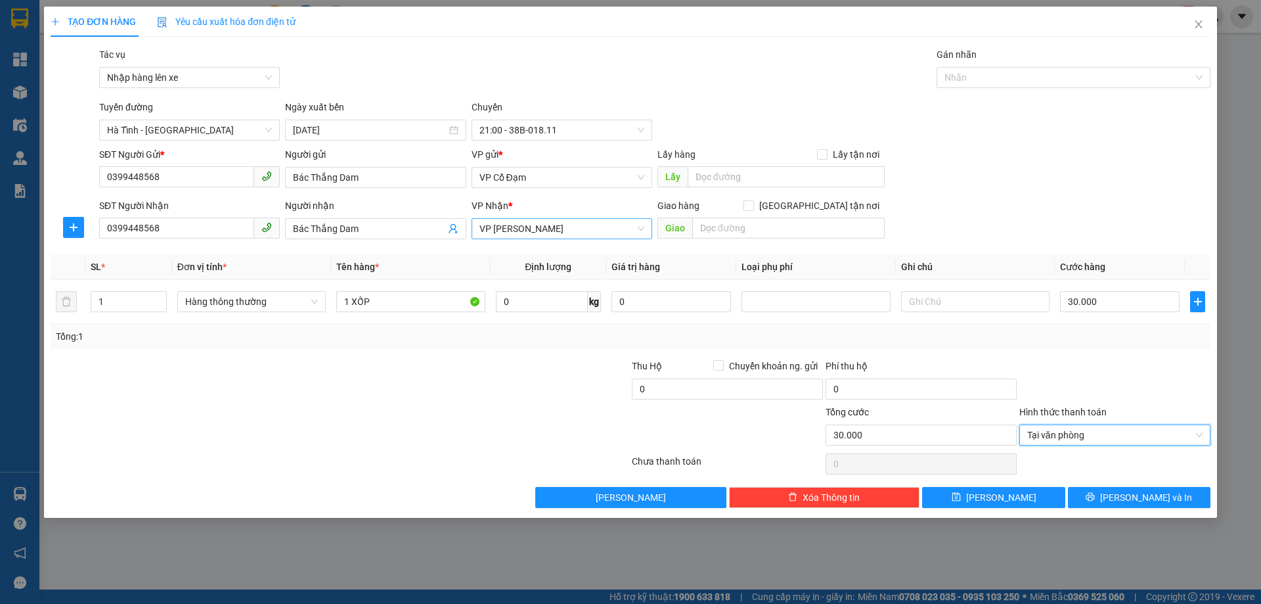
click at [546, 229] on span "VP Hoàng Liệt" at bounding box center [561, 229] width 165 height 20
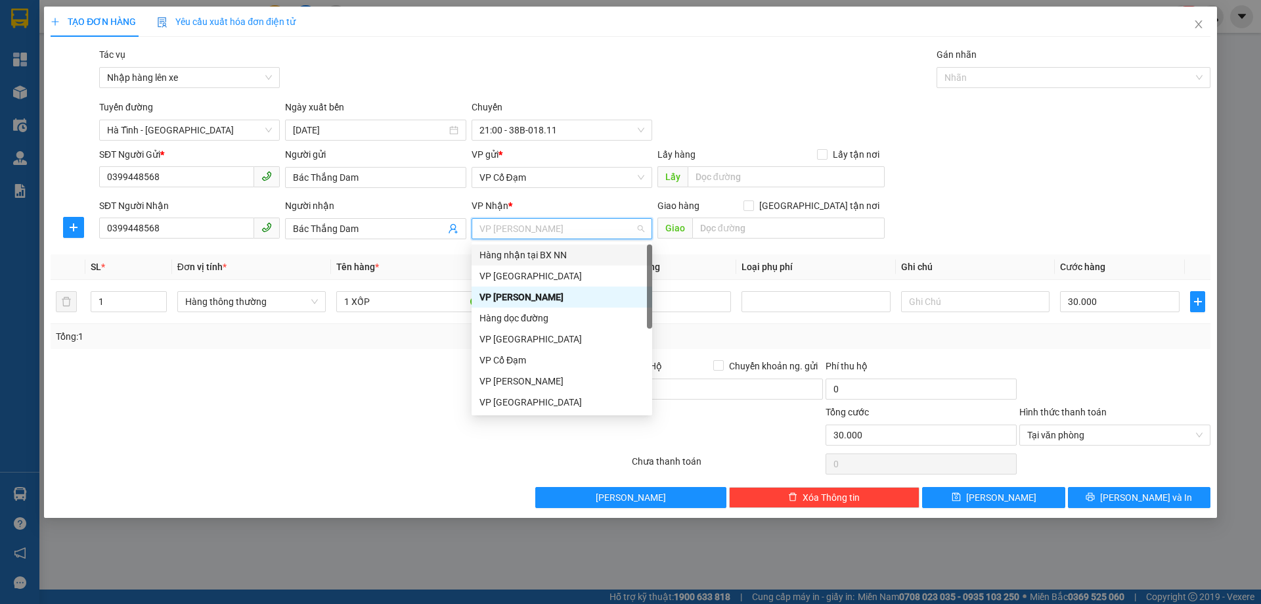
click at [541, 252] on div "Hàng nhận tại BX NN" at bounding box center [561, 255] width 165 height 14
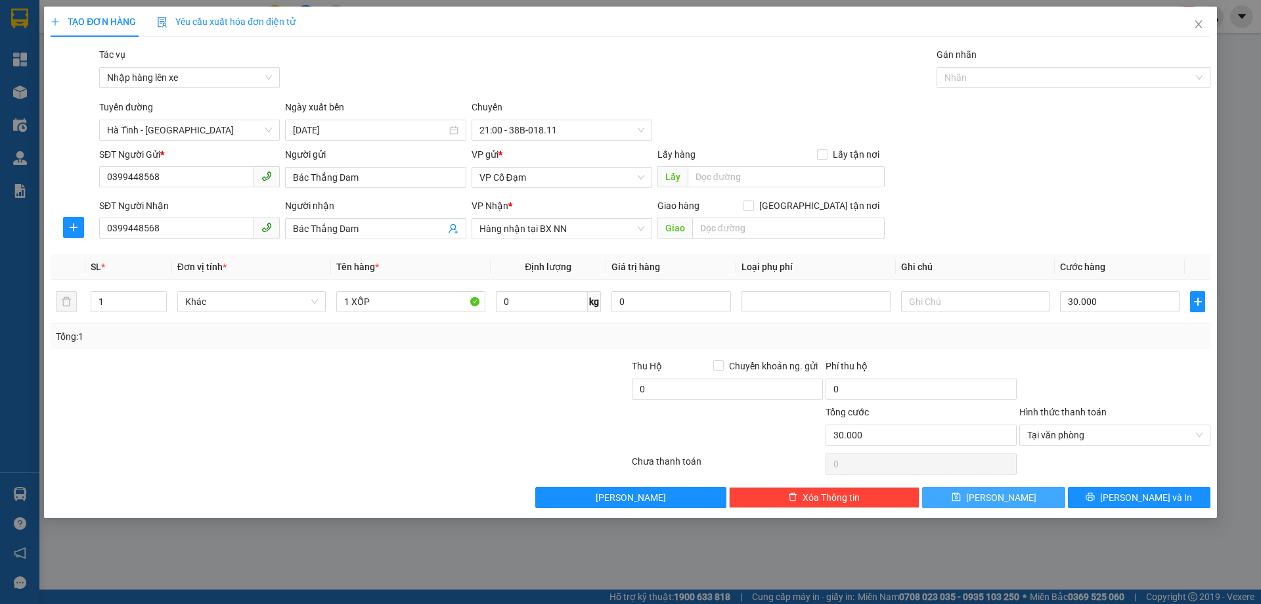
click at [969, 496] on button "Lưu" at bounding box center [993, 497] width 143 height 21
type input "0"
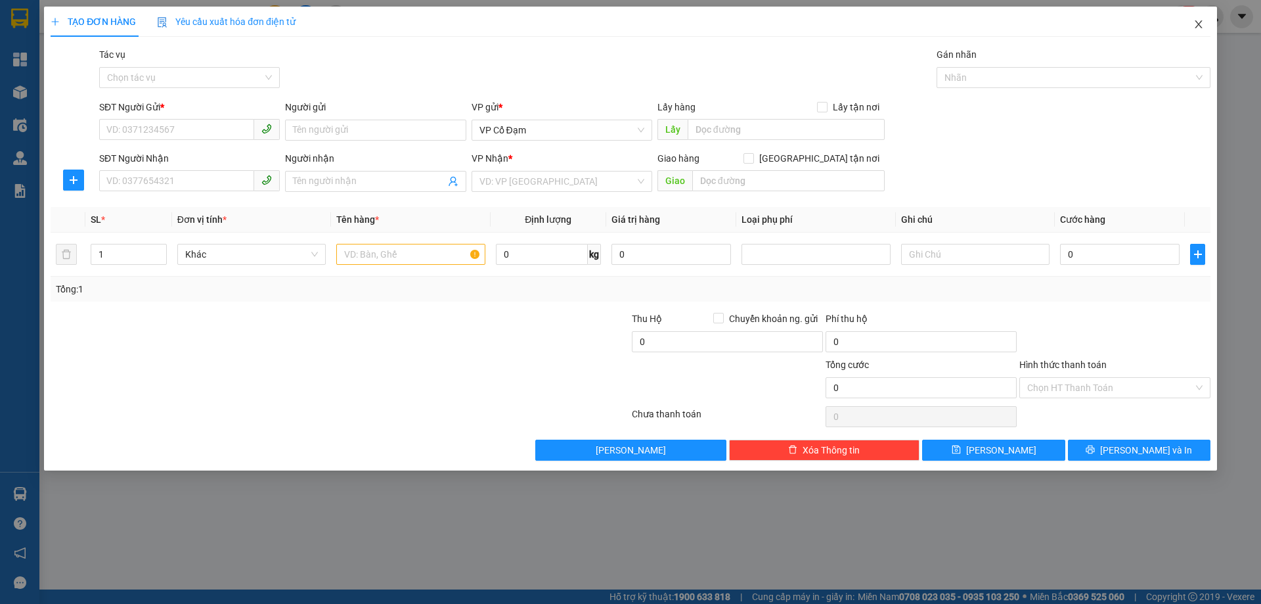
click at [1203, 24] on icon "close" at bounding box center [1198, 24] width 11 height 11
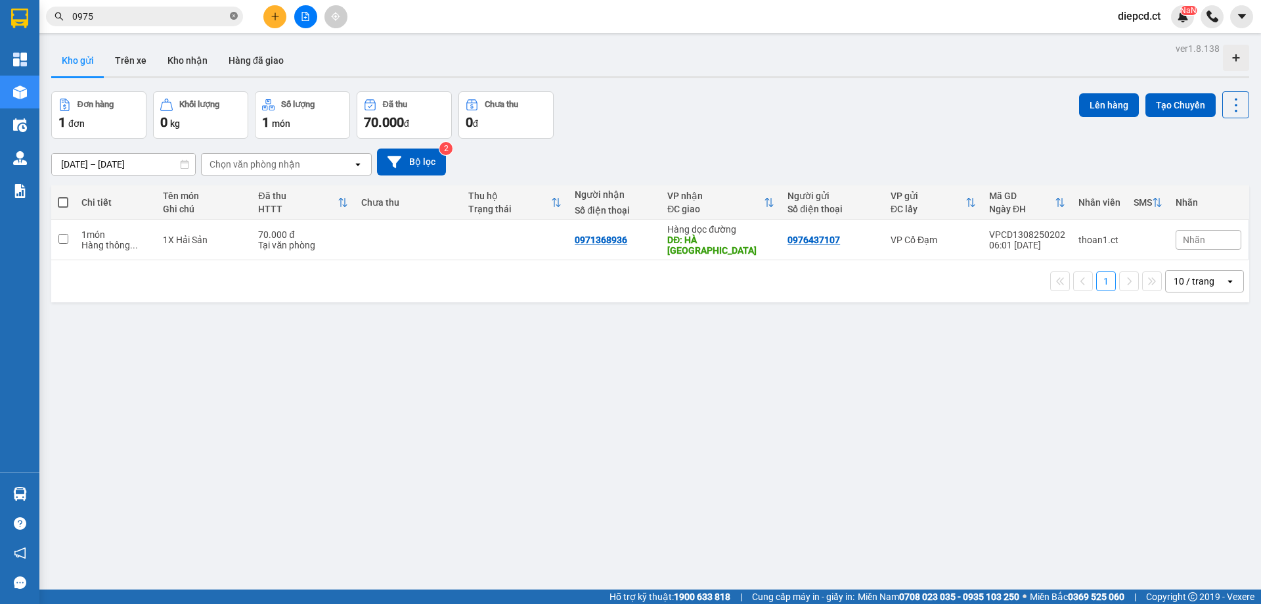
click at [236, 14] on icon "close-circle" at bounding box center [234, 16] width 8 height 8
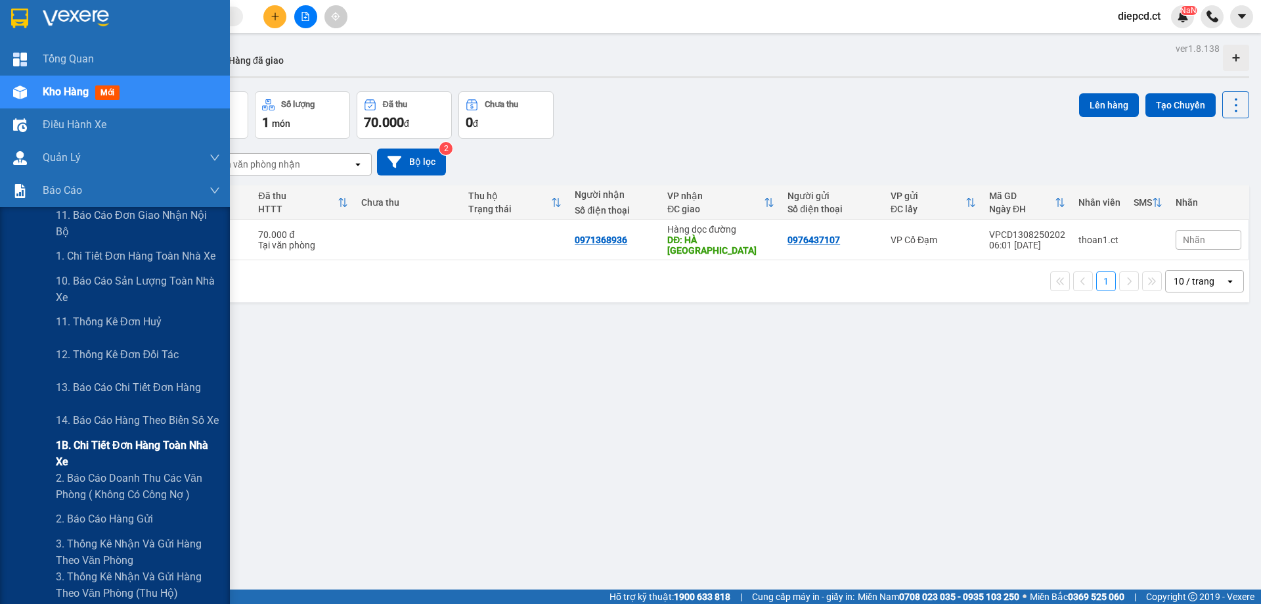
click at [75, 450] on span "1B. Chi tiết đơn hàng toàn nhà xe" at bounding box center [138, 453] width 164 height 33
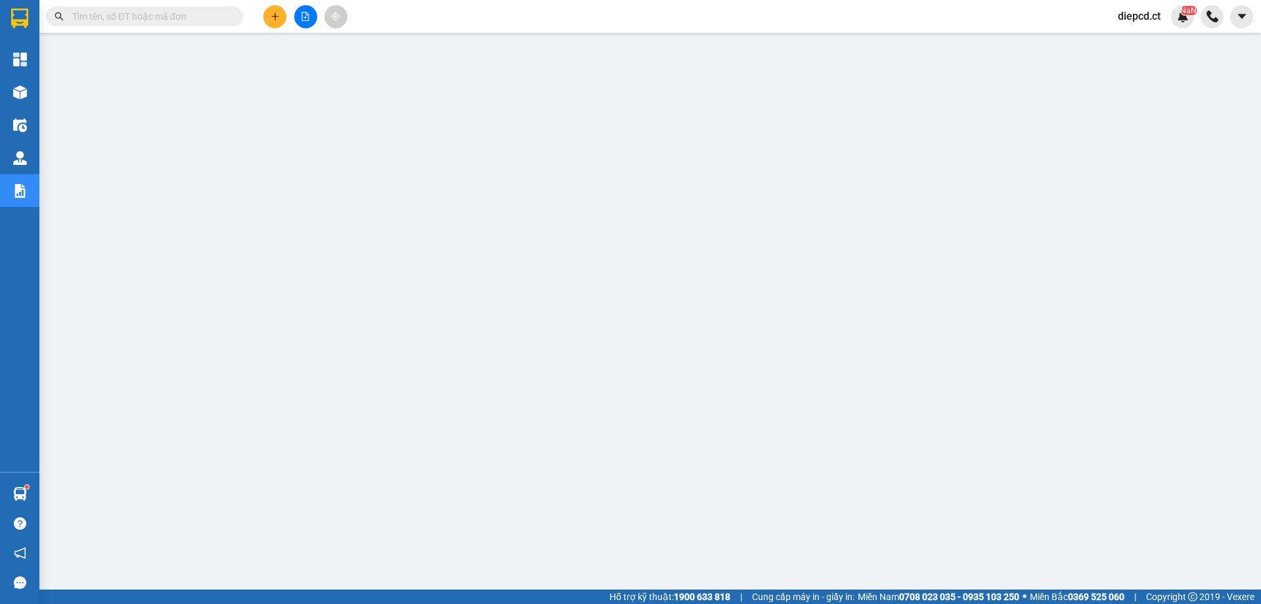
click at [1143, 16] on span "diepcd.ct" at bounding box center [1139, 16] width 64 height 16
click at [1138, 43] on span "Đăng xuất" at bounding box center [1155, 40] width 55 height 14
